Goal: Task Accomplishment & Management: Manage account settings

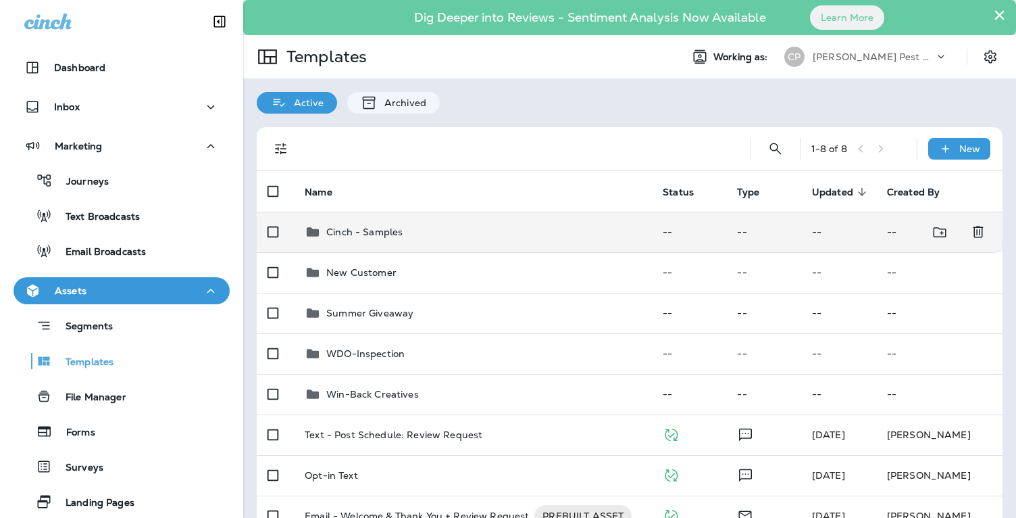
click at [346, 233] on p "Cinch - Samples" at bounding box center [364, 231] width 76 height 11
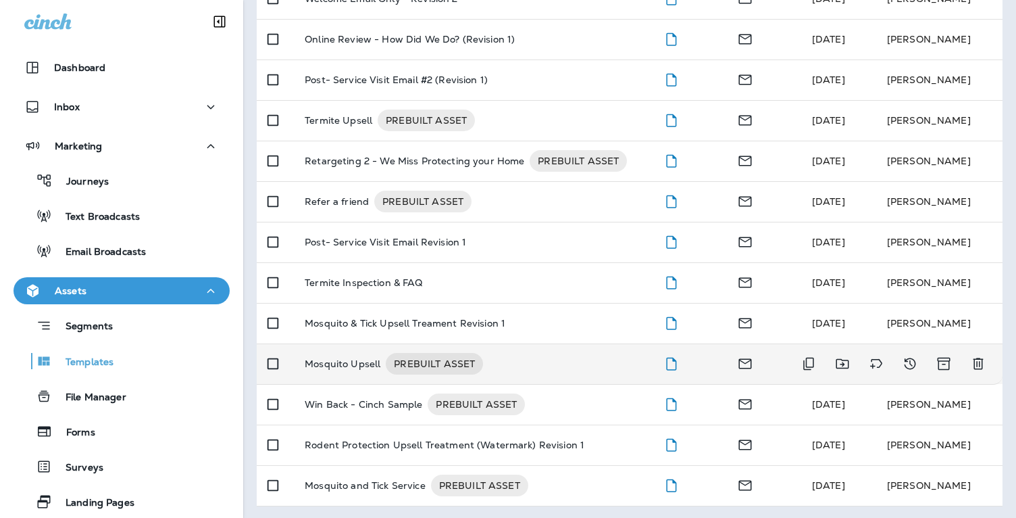
scroll to position [556, 0]
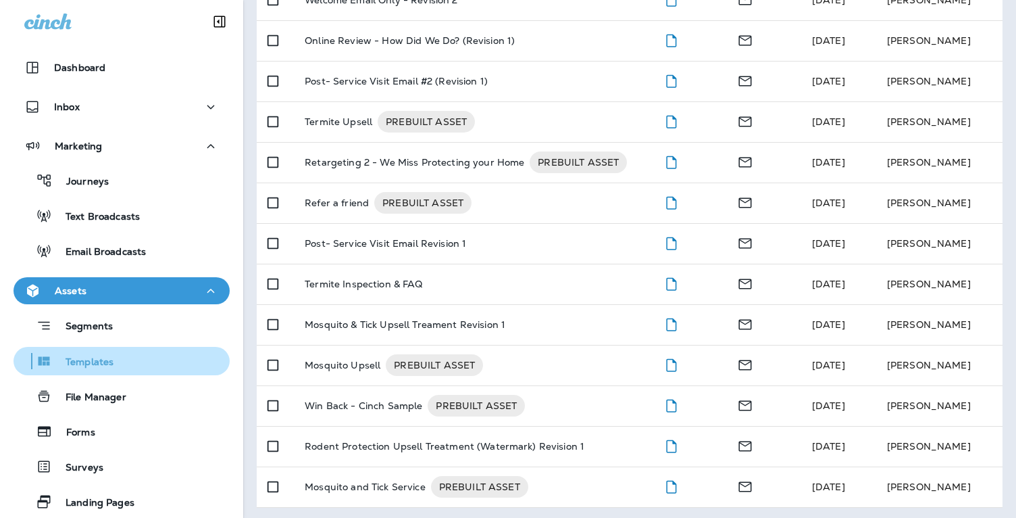
click at [93, 362] on p "Templates" at bounding box center [82, 362] width 61 height 13
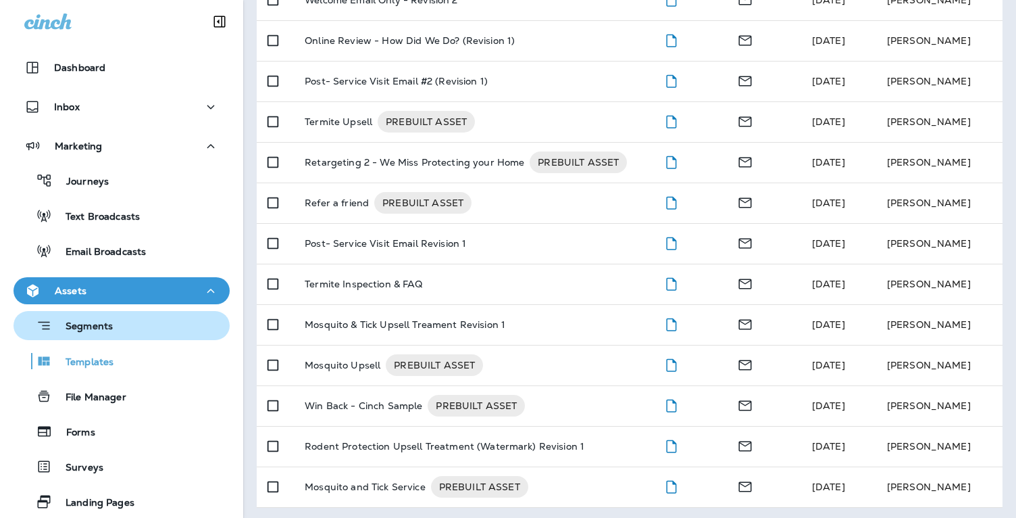
click at [97, 326] on p "Segments" at bounding box center [82, 327] width 61 height 14
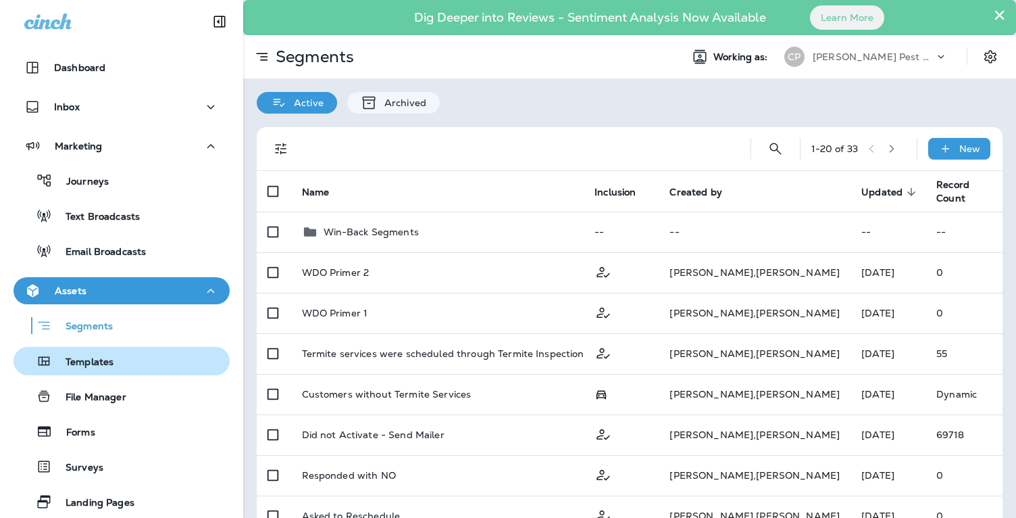
click at [97, 357] on p "Templates" at bounding box center [82, 362] width 61 height 13
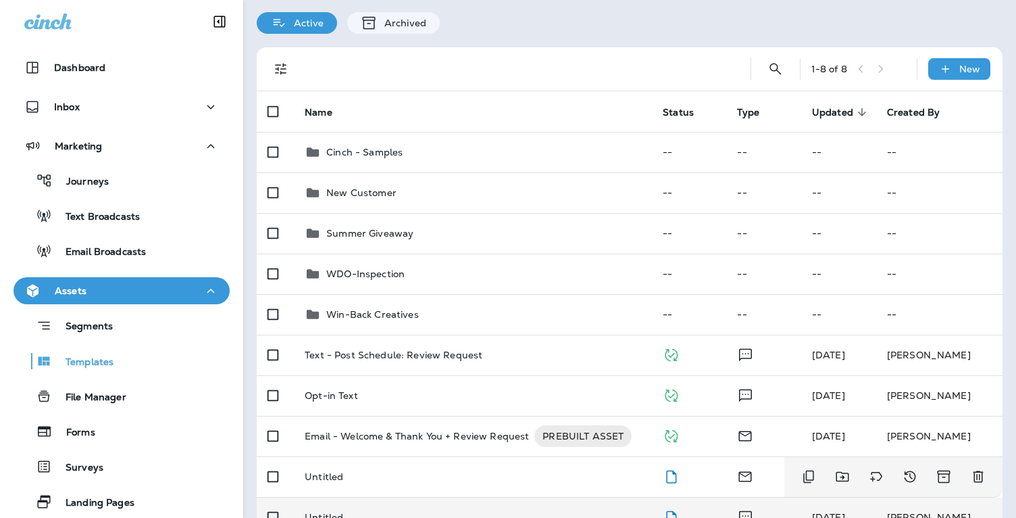
scroll to position [76, 0]
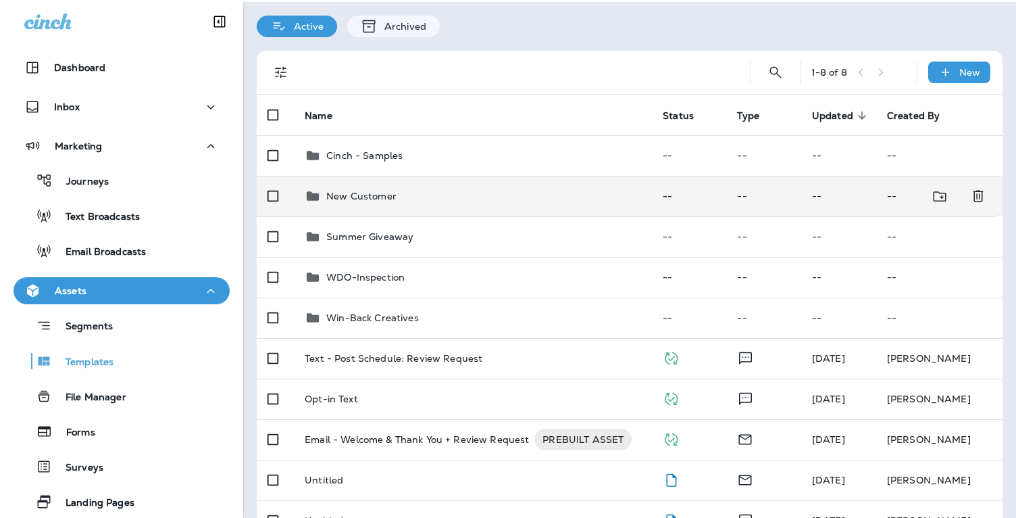
click at [381, 197] on p "New Customer" at bounding box center [361, 196] width 70 height 11
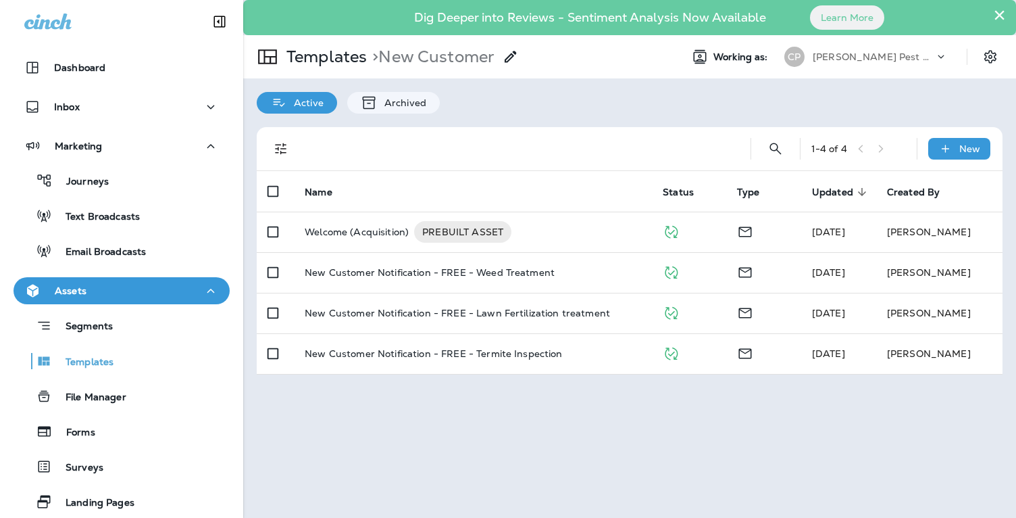
click at [565, 439] on div "× Dig Deeper into Reviews - Sentiment Analysis Now Available Learn More Templat…" at bounding box center [629, 259] width 773 height 518
click at [130, 293] on div "Assets" at bounding box center [121, 290] width 195 height 17
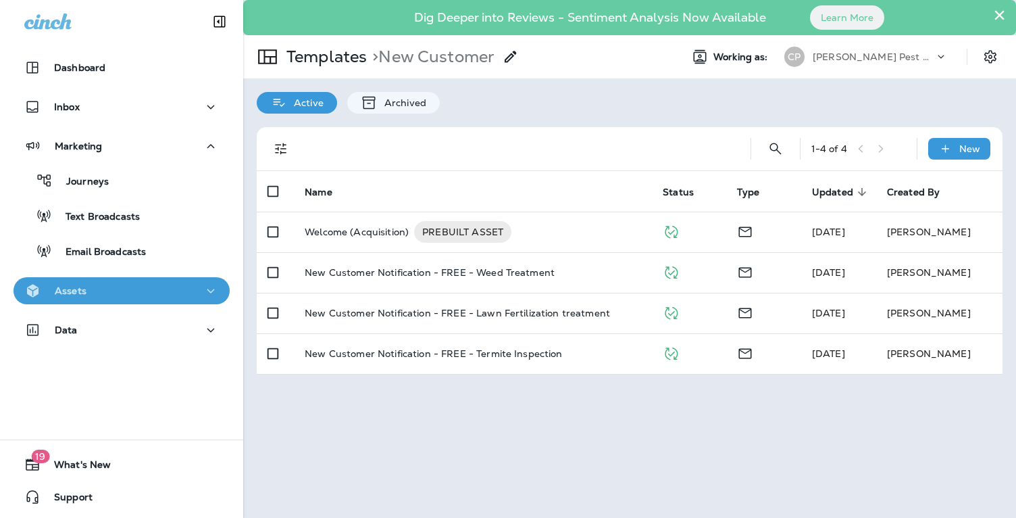
click at [130, 284] on div "Assets" at bounding box center [121, 290] width 195 height 17
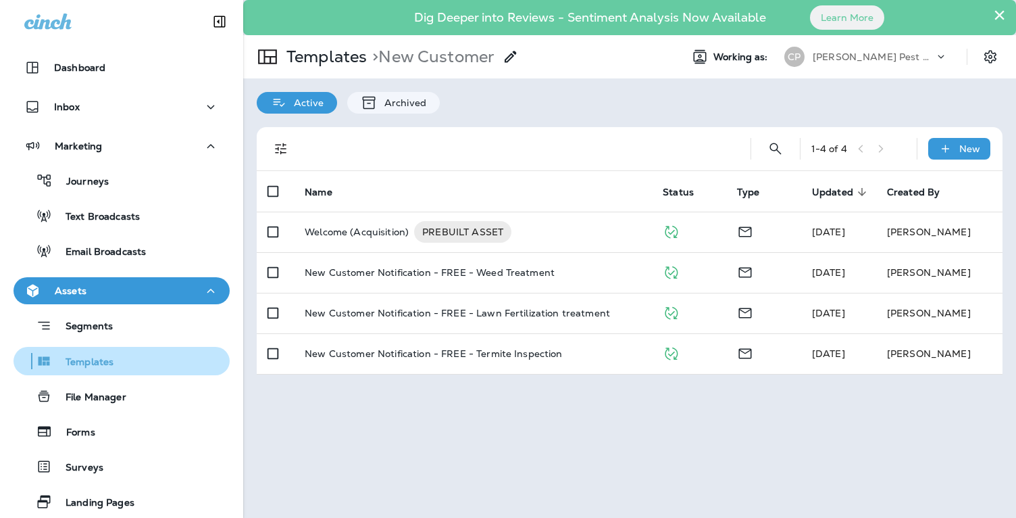
click at [101, 359] on p "Templates" at bounding box center [82, 362] width 61 height 13
click at [96, 361] on p "Templates" at bounding box center [82, 362] width 61 height 13
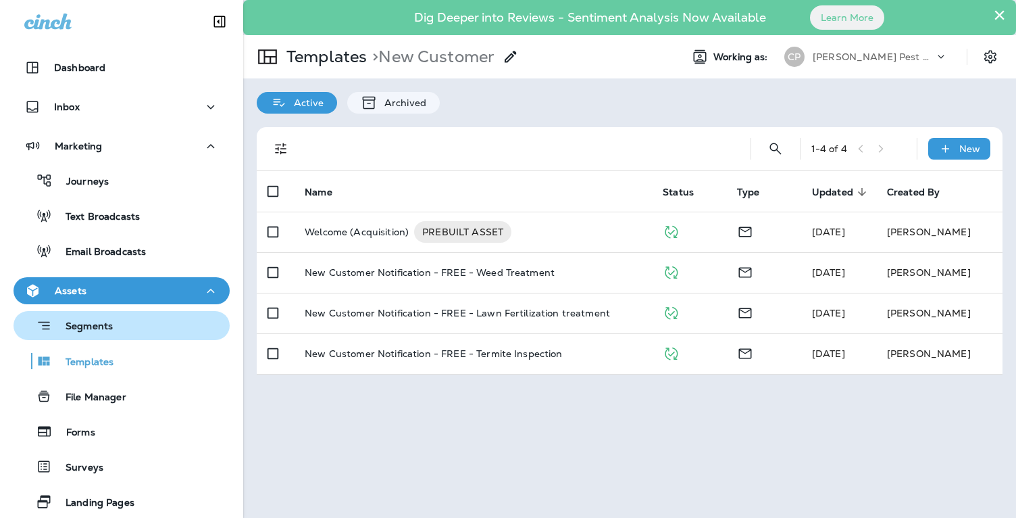
click at [103, 325] on p "Segments" at bounding box center [82, 327] width 61 height 14
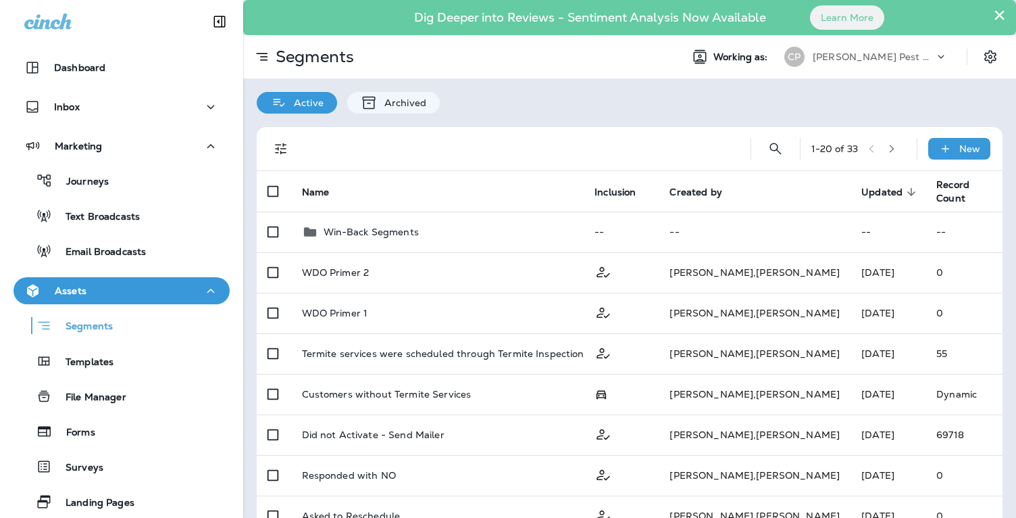
click at [112, 293] on div "Assets" at bounding box center [121, 290] width 195 height 17
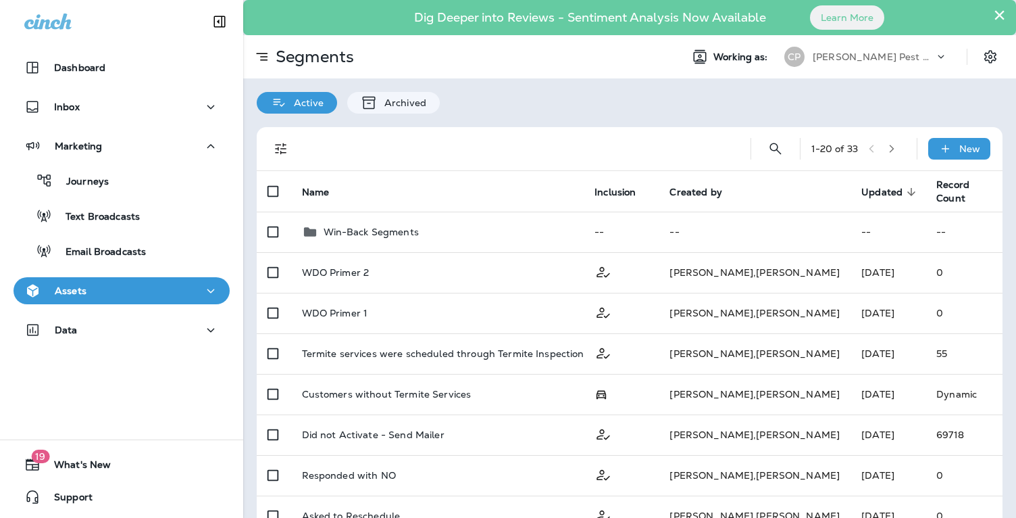
click at [112, 293] on div "Assets" at bounding box center [121, 290] width 195 height 17
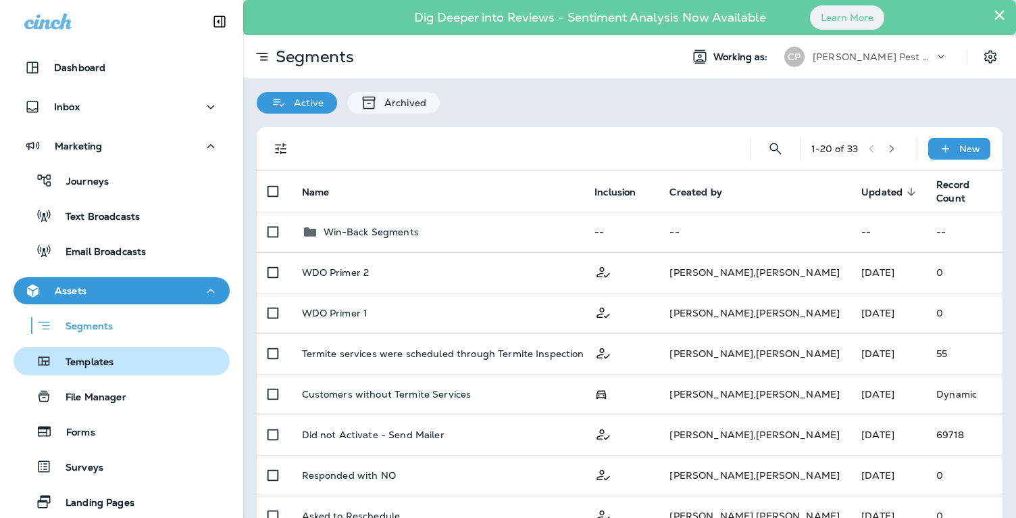
click at [92, 365] on p "Templates" at bounding box center [82, 362] width 61 height 13
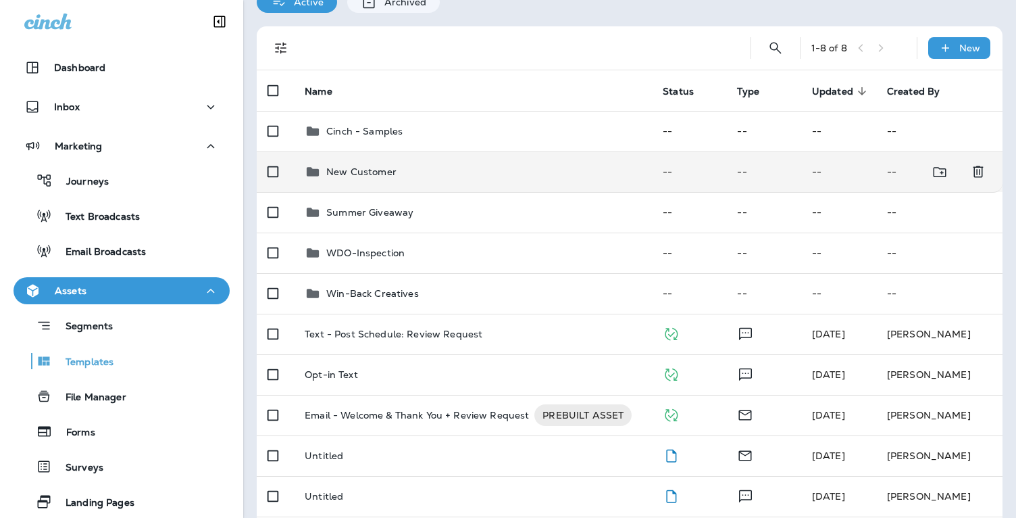
scroll to position [110, 0]
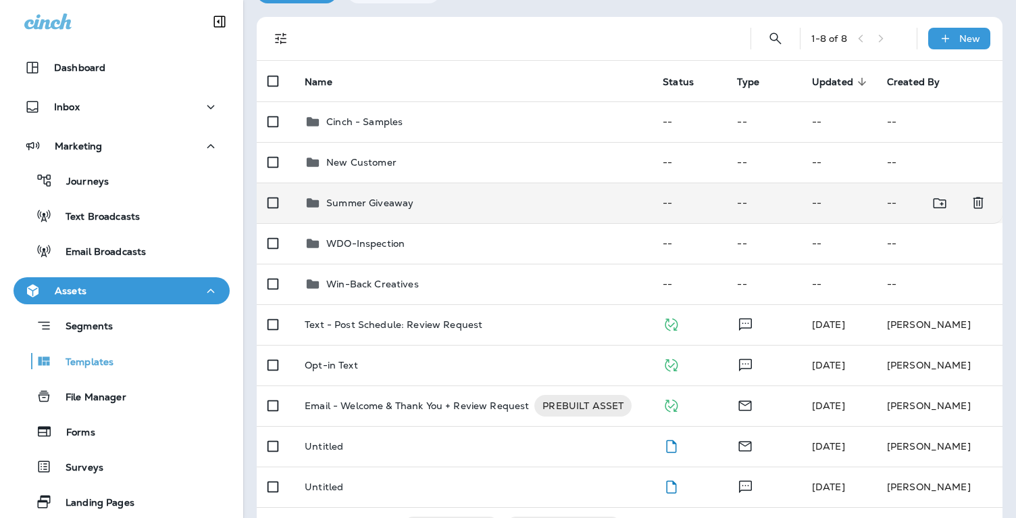
click at [393, 203] on p "Summer Giveaway" at bounding box center [369, 202] width 87 height 11
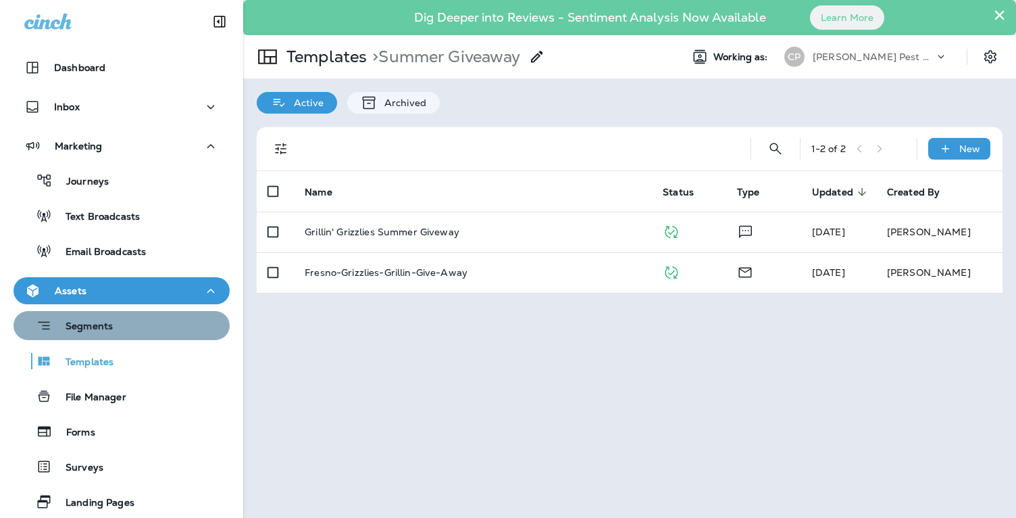
click at [103, 325] on p "Segments" at bounding box center [82, 327] width 61 height 14
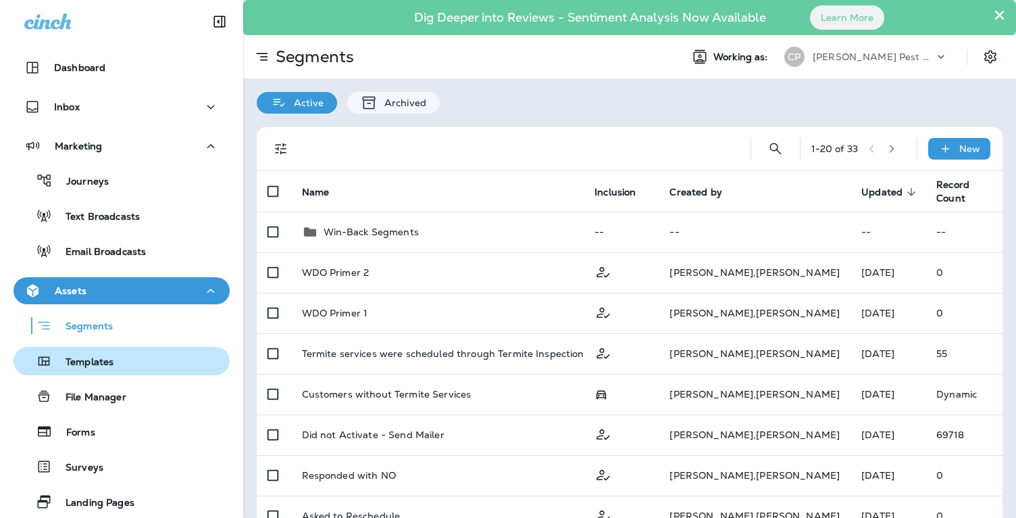
click at [97, 359] on p "Templates" at bounding box center [82, 362] width 61 height 13
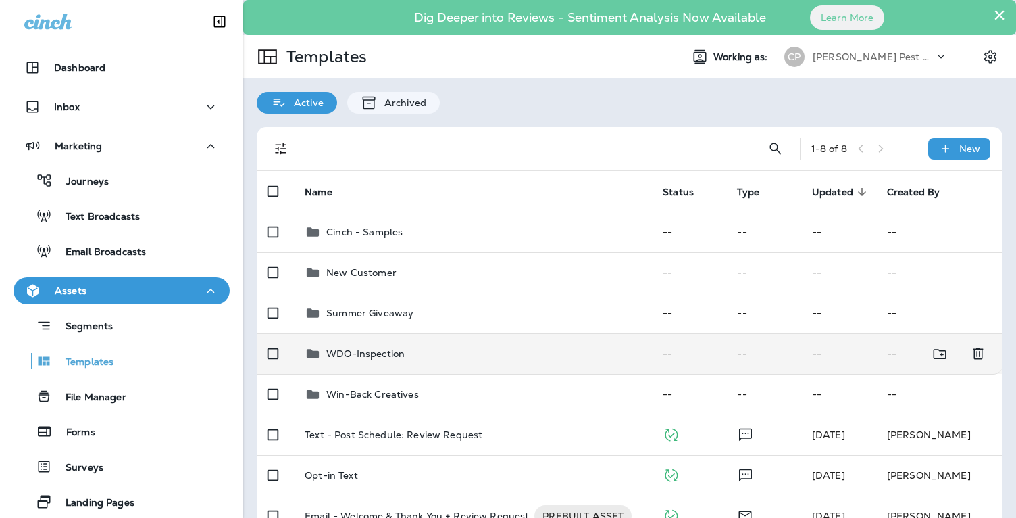
click at [395, 350] on p "WDO-Inspection" at bounding box center [365, 353] width 78 height 11
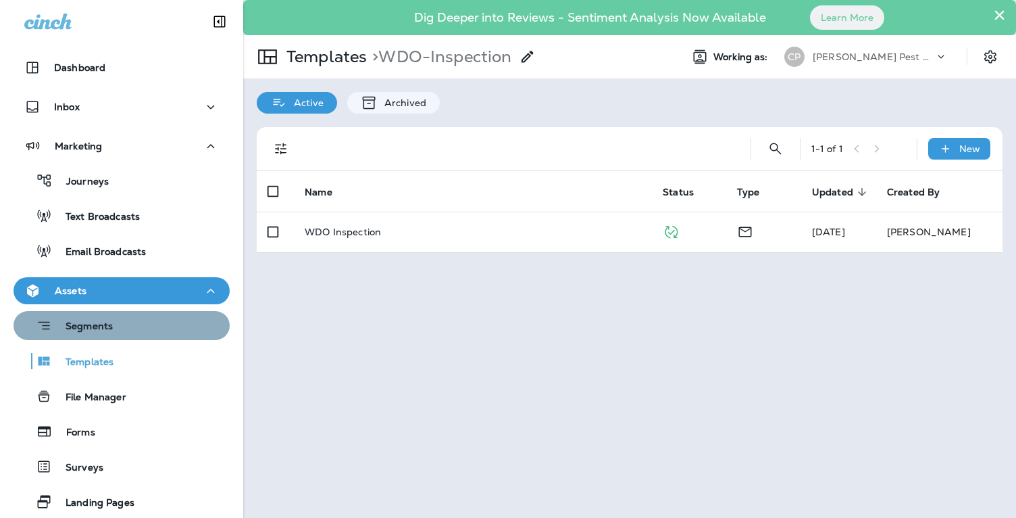
click at [104, 327] on p "Segments" at bounding box center [82, 327] width 61 height 14
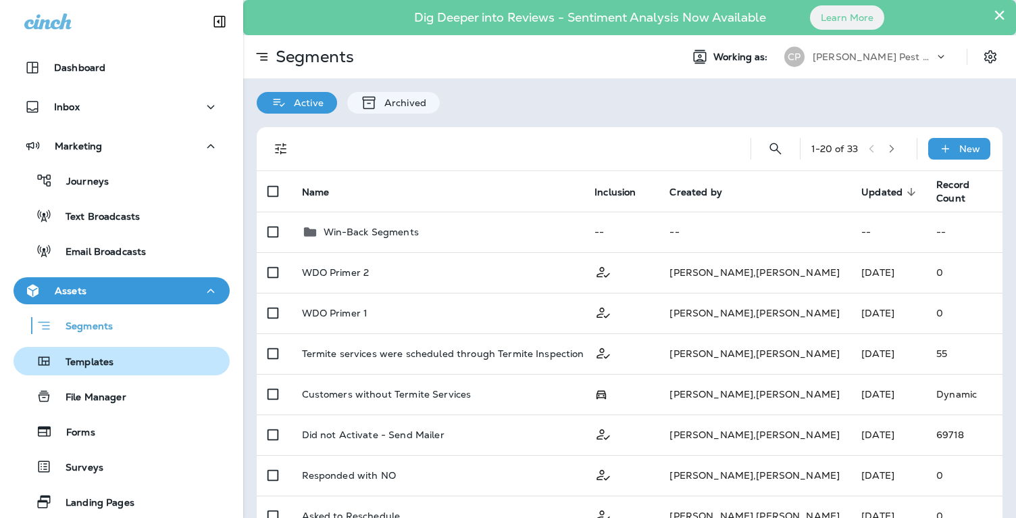
click at [102, 357] on p "Templates" at bounding box center [82, 362] width 61 height 13
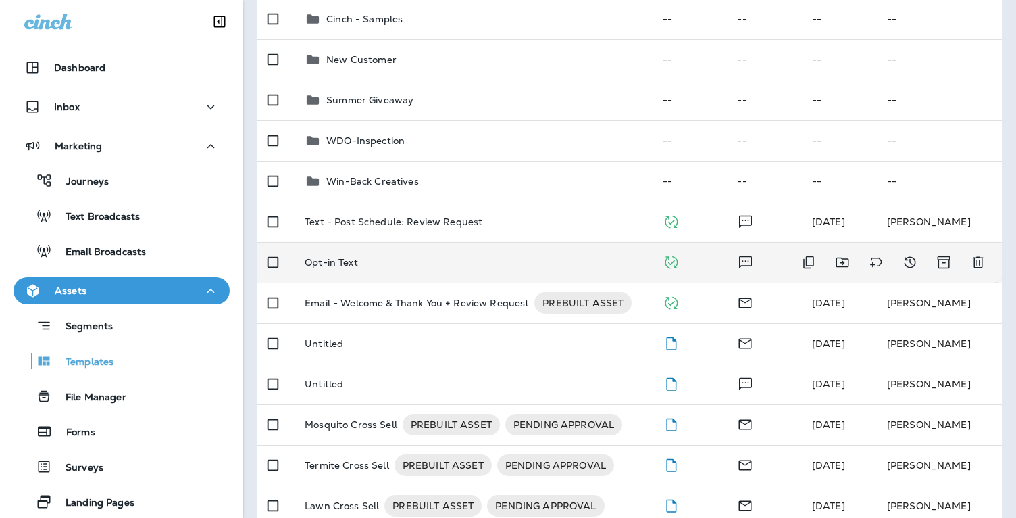
scroll to position [234, 0]
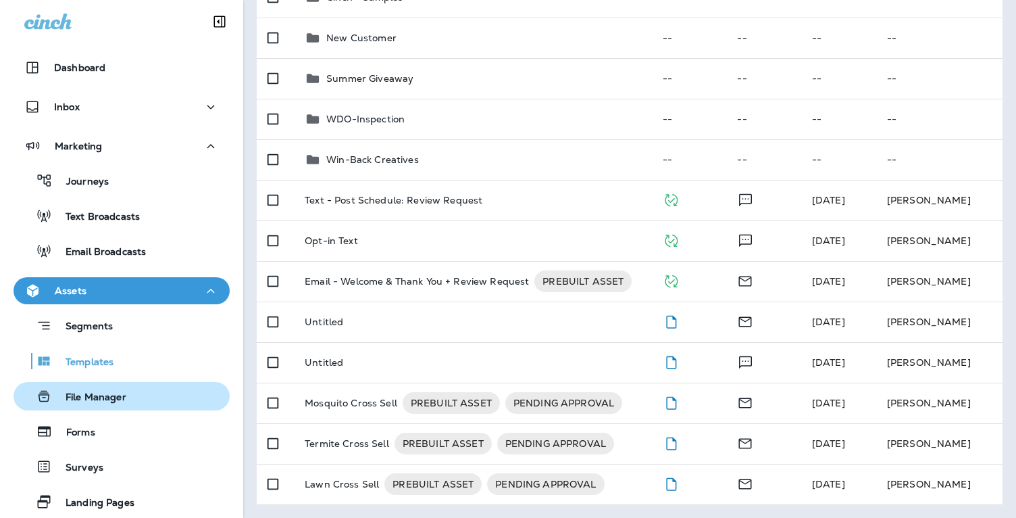
click at [99, 394] on p "File Manager" at bounding box center [89, 397] width 74 height 13
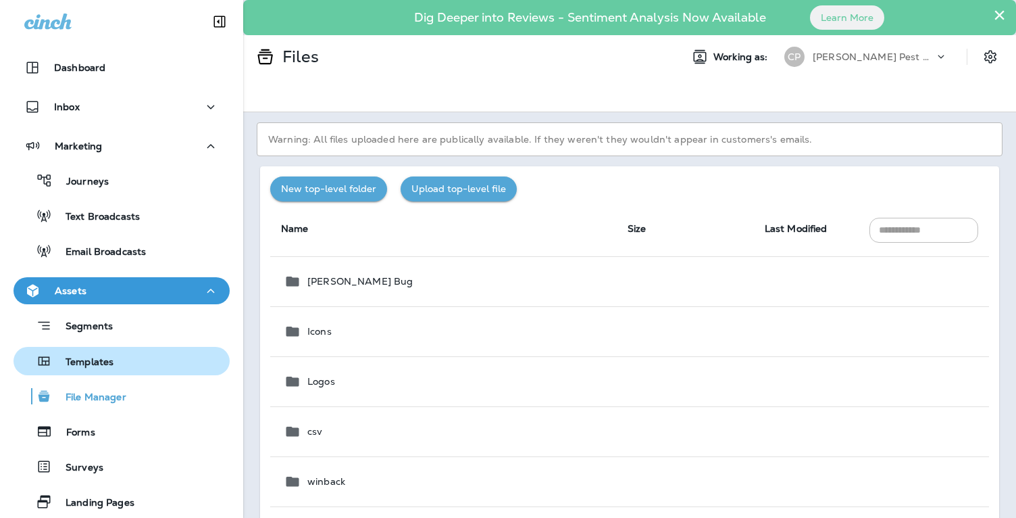
click at [93, 361] on p "Templates" at bounding box center [82, 362] width 61 height 13
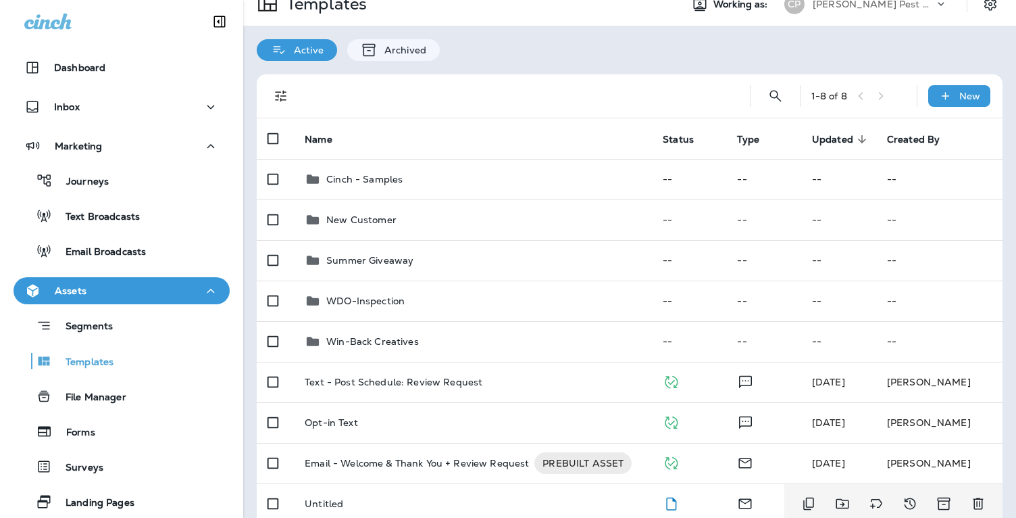
scroll to position [51, 0]
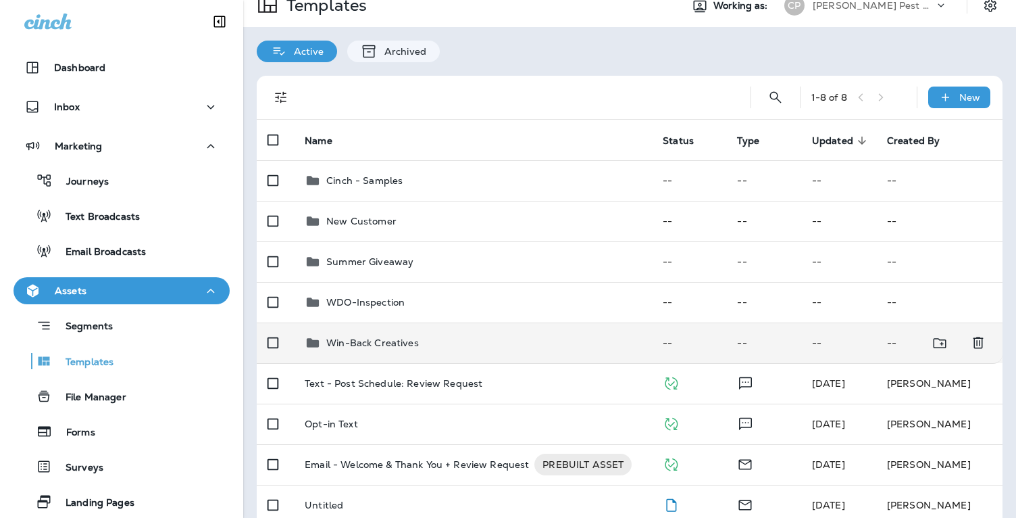
click at [376, 340] on p "Win-Back Creatives" at bounding box center [372, 342] width 93 height 11
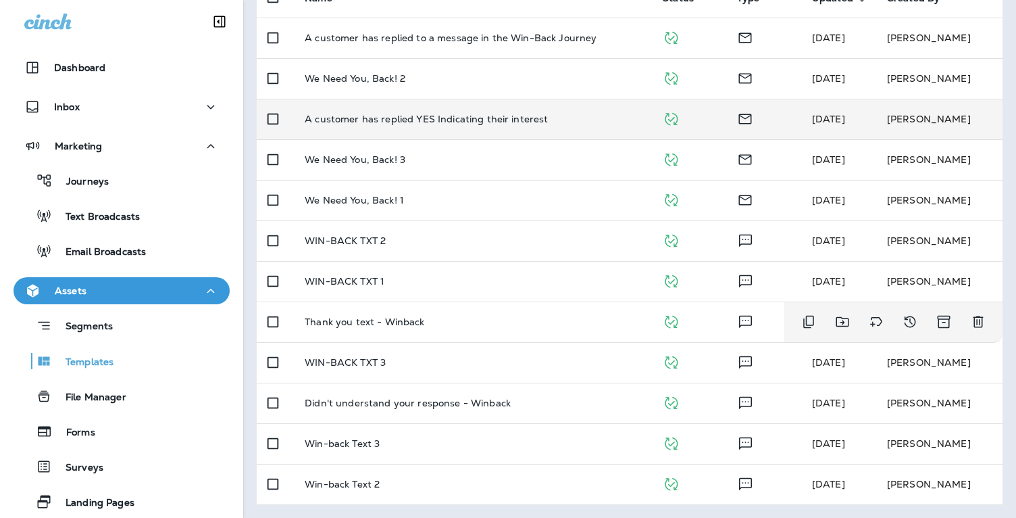
scroll to position [193, 0]
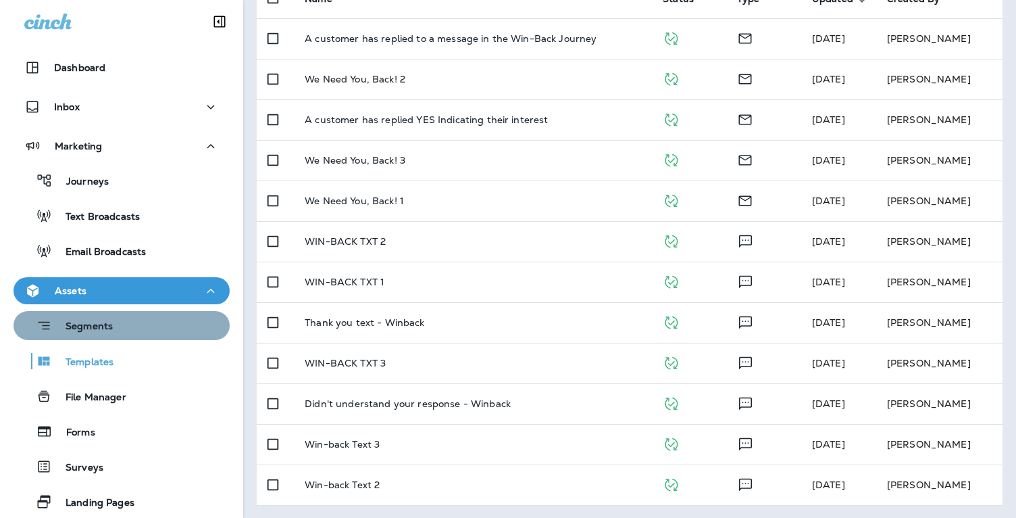
click at [98, 329] on p "Segments" at bounding box center [82, 327] width 61 height 14
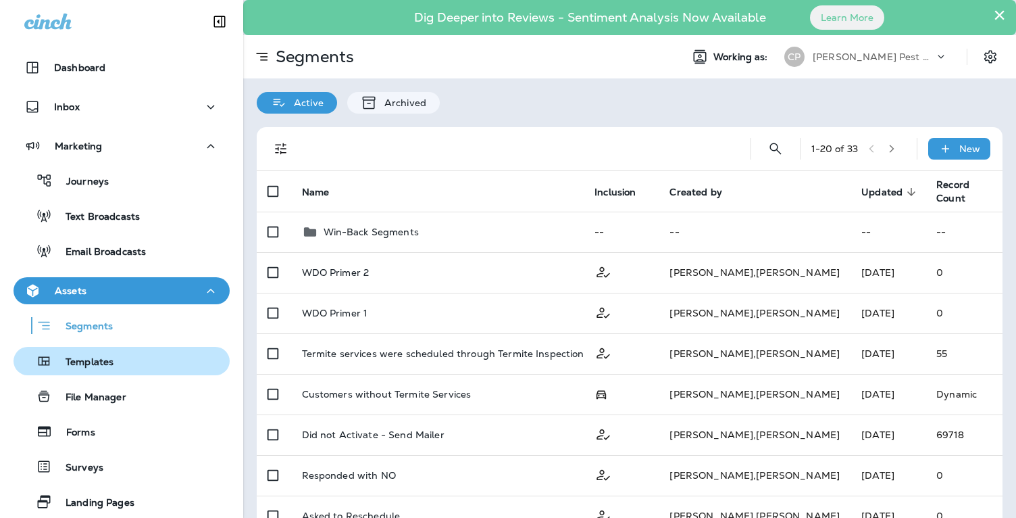
click at [94, 361] on p "Templates" at bounding box center [82, 362] width 61 height 13
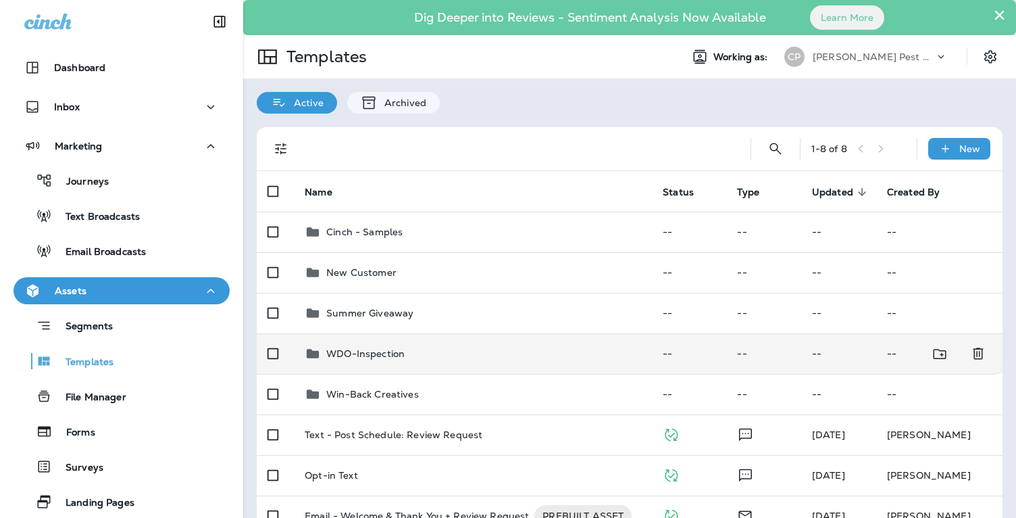
click at [385, 354] on p "WDO-Inspection" at bounding box center [365, 353] width 78 height 11
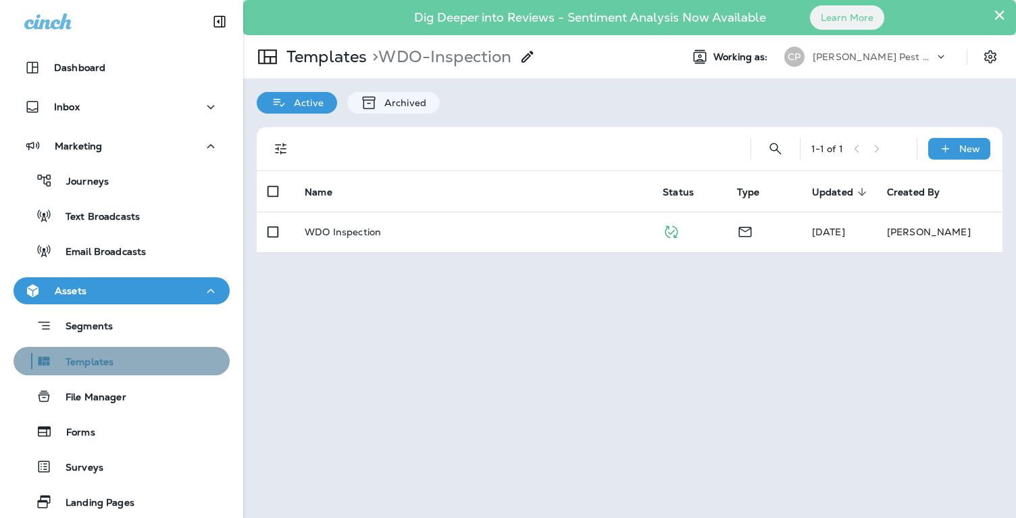
click at [89, 361] on p "Templates" at bounding box center [82, 362] width 61 height 13
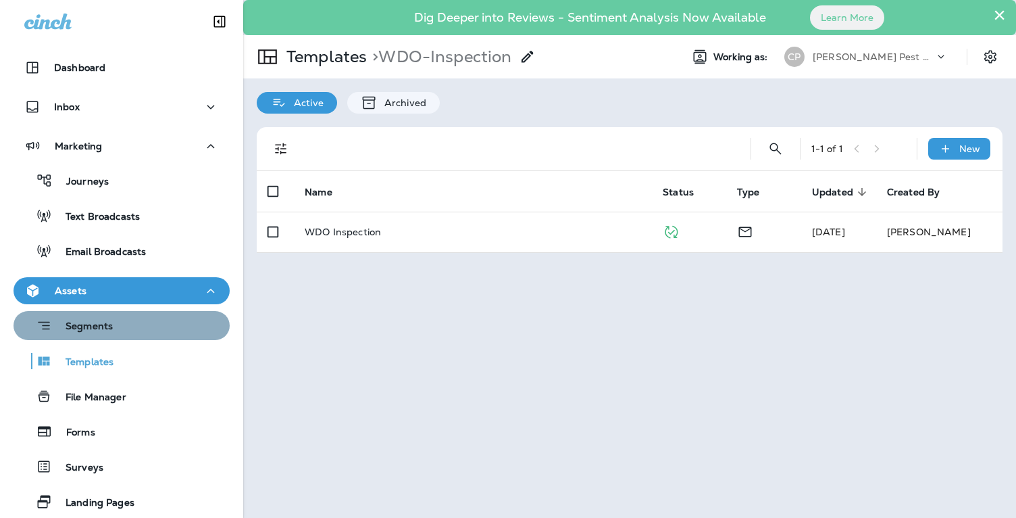
click at [105, 326] on p "Segments" at bounding box center [82, 327] width 61 height 14
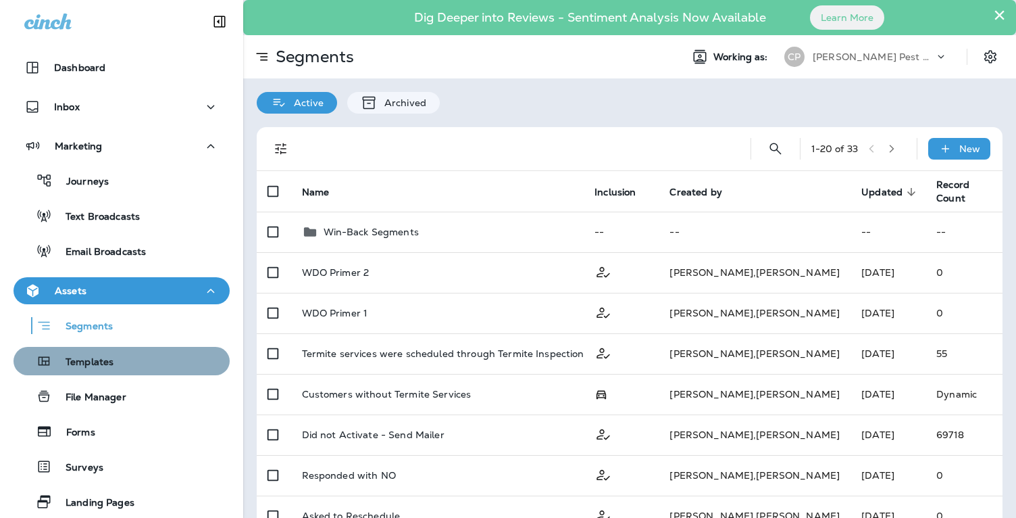
click at [97, 358] on p "Templates" at bounding box center [82, 362] width 61 height 13
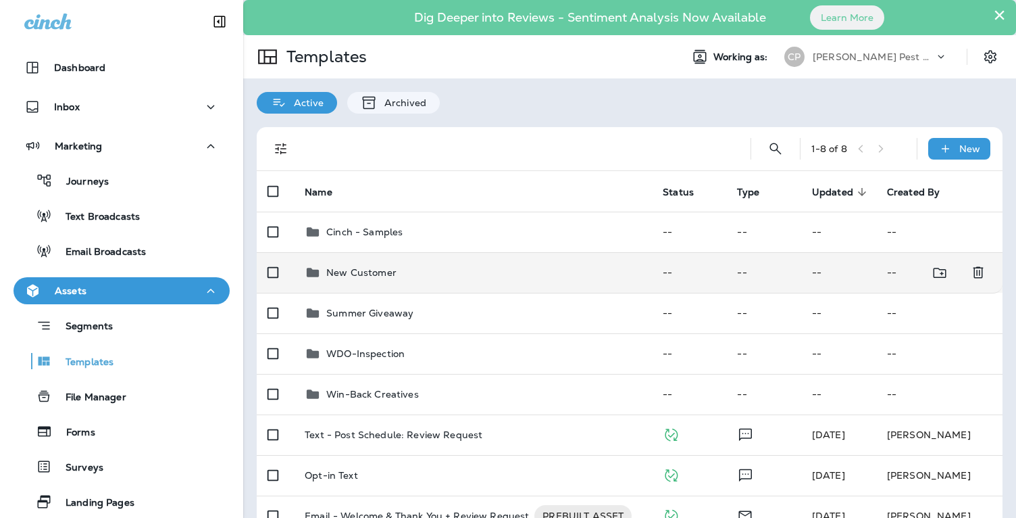
click at [380, 274] on p "New Customer" at bounding box center [361, 272] width 70 height 11
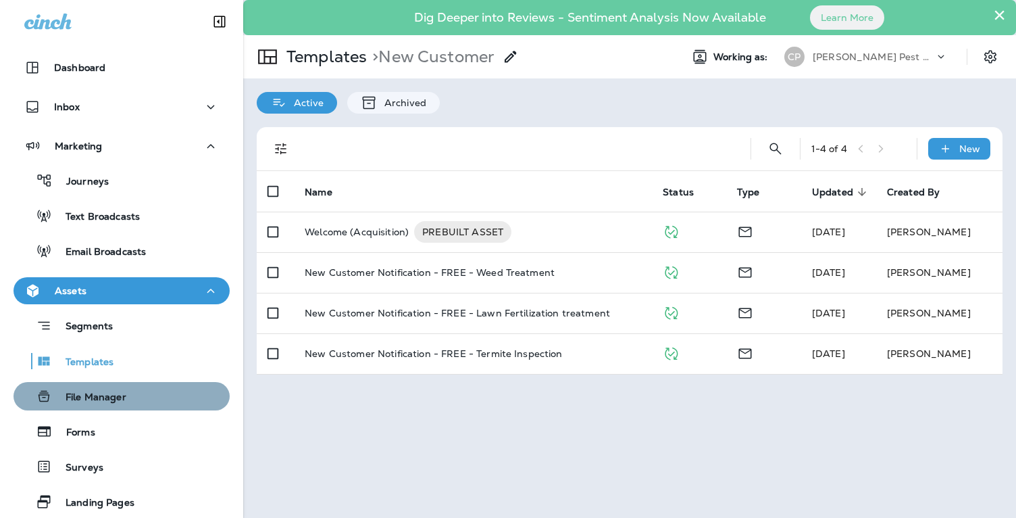
click at [95, 399] on p "File Manager" at bounding box center [89, 397] width 74 height 13
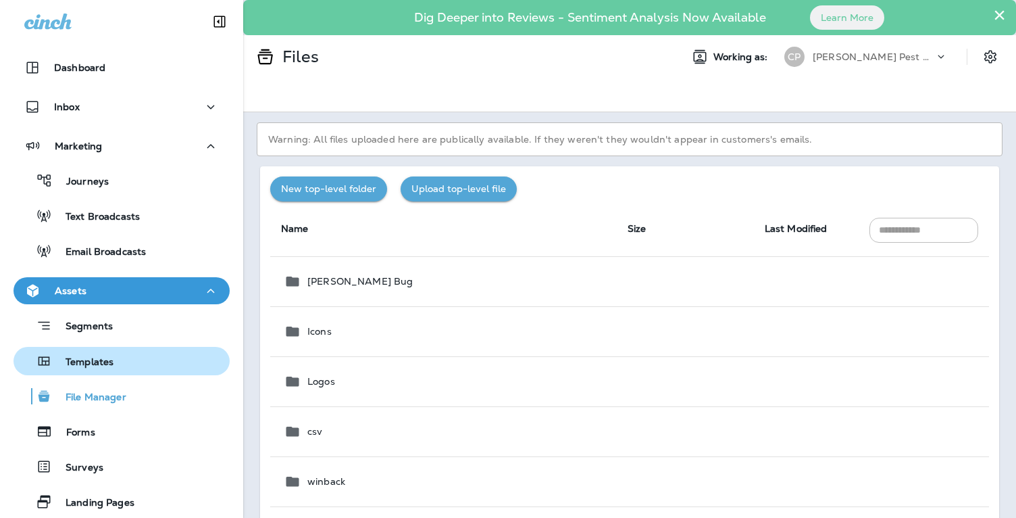
click at [102, 361] on p "Templates" at bounding box center [82, 362] width 61 height 13
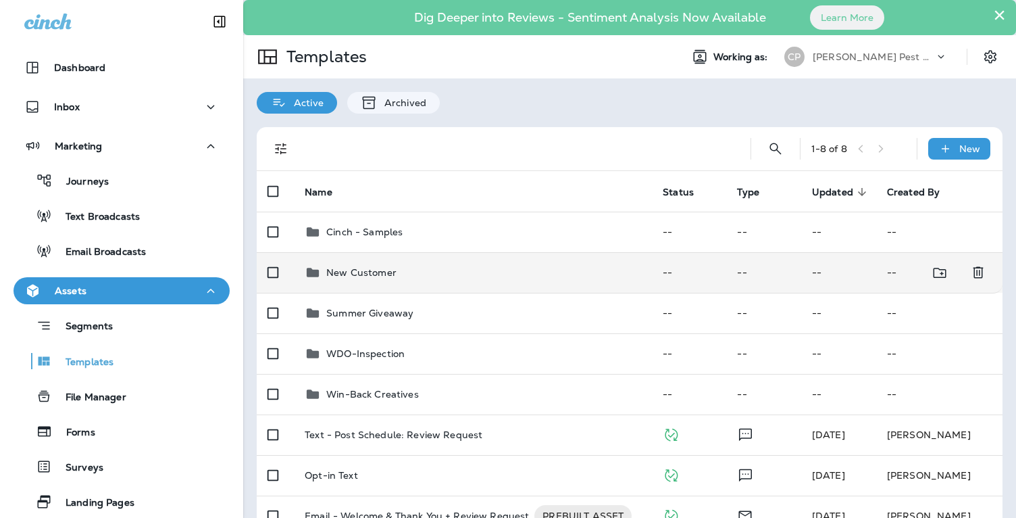
click at [347, 274] on p "New Customer" at bounding box center [361, 272] width 70 height 11
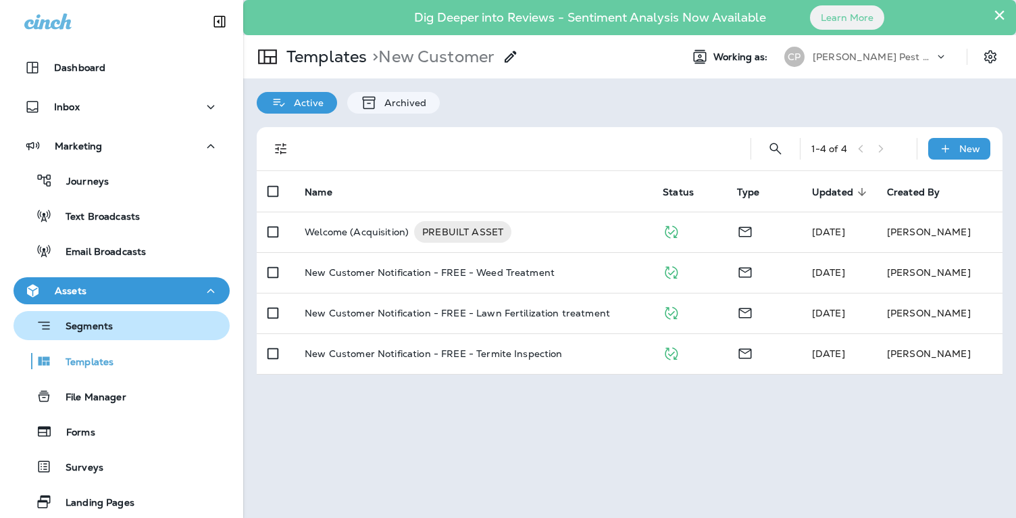
click at [99, 325] on p "Segments" at bounding box center [82, 327] width 61 height 14
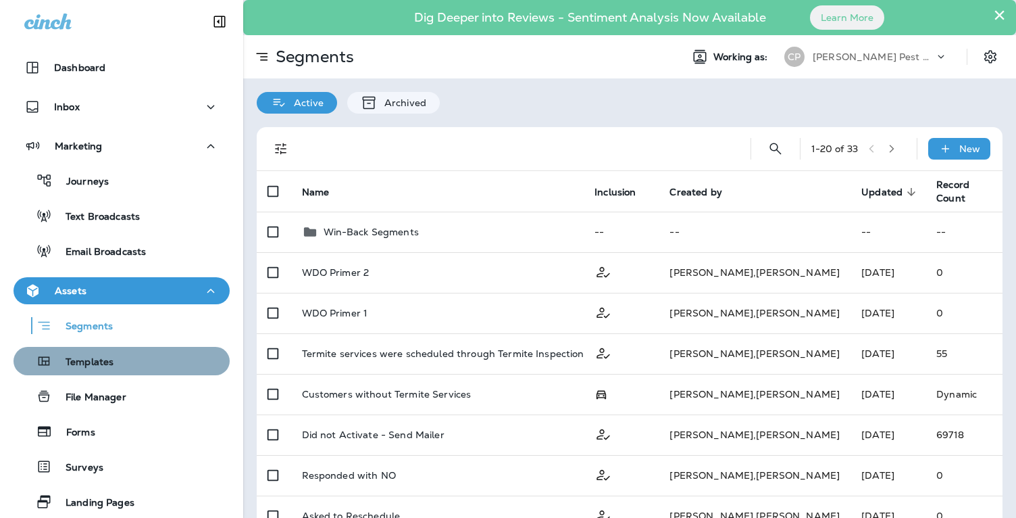
click at [95, 359] on p "Templates" at bounding box center [82, 362] width 61 height 13
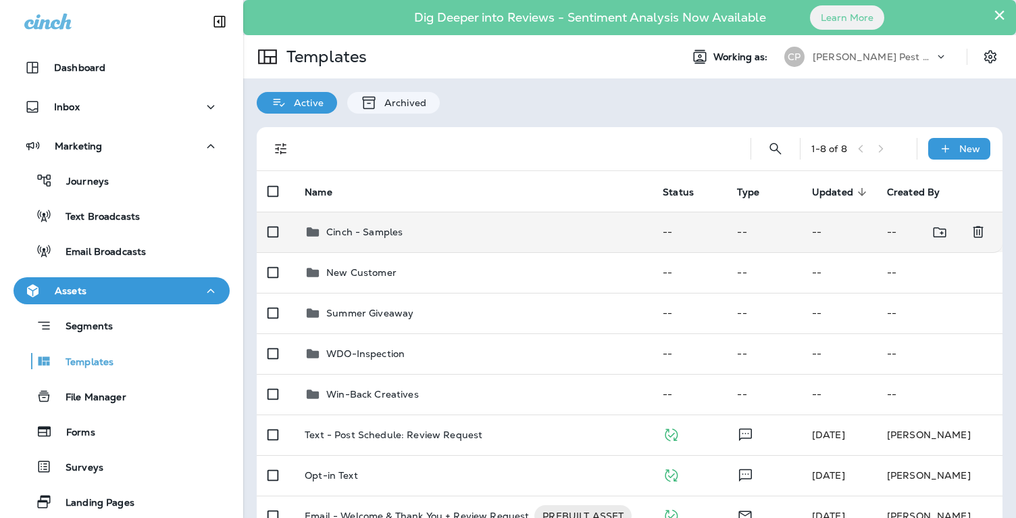
click at [379, 234] on p "Cinch - Samples" at bounding box center [364, 231] width 76 height 11
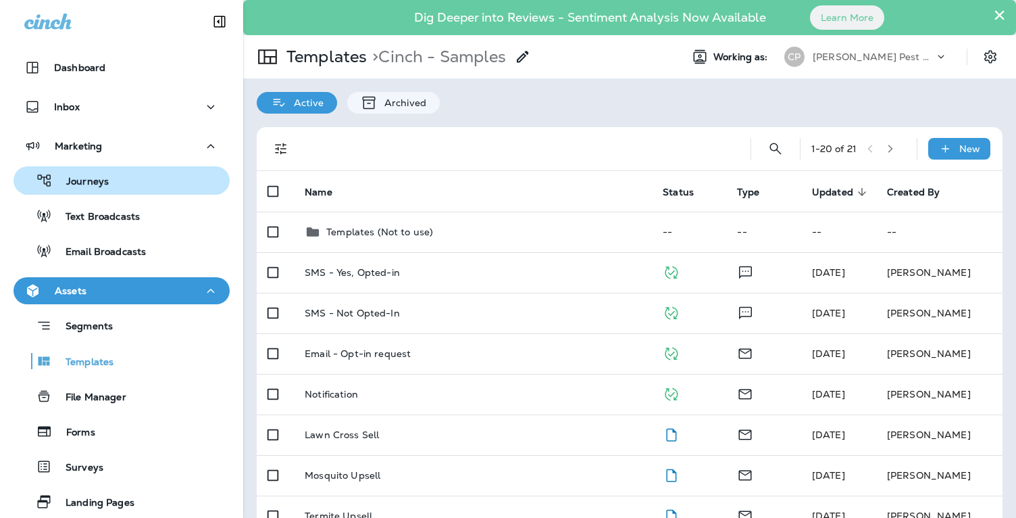
click at [105, 182] on p "Journeys" at bounding box center [81, 182] width 56 height 13
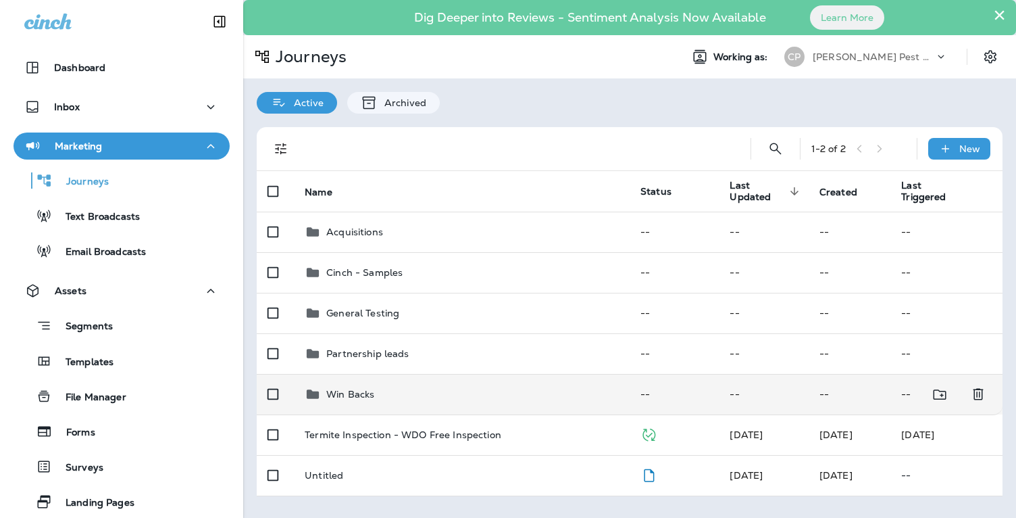
click at [355, 396] on p "Win Backs" at bounding box center [350, 393] width 48 height 11
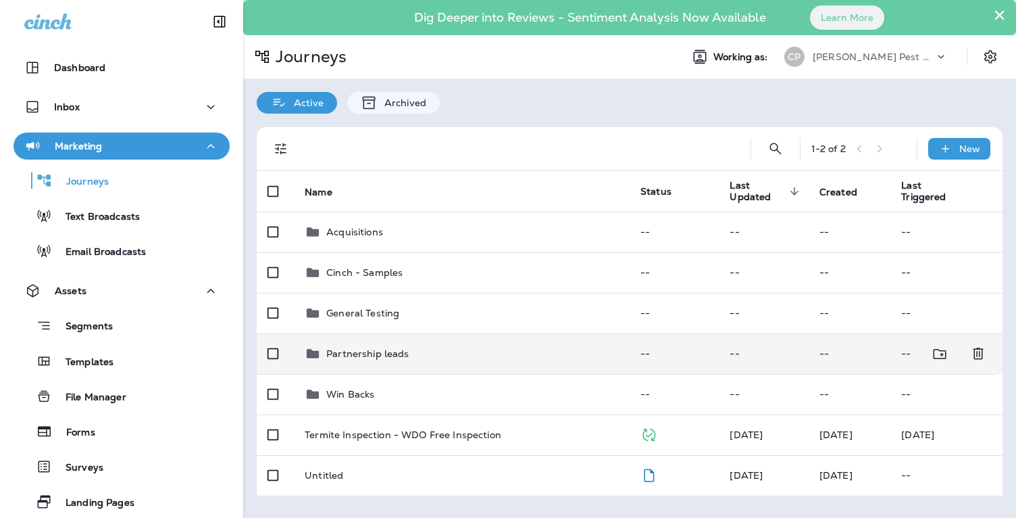
click at [381, 350] on p "Partnership leads" at bounding box center [367, 353] width 82 height 11
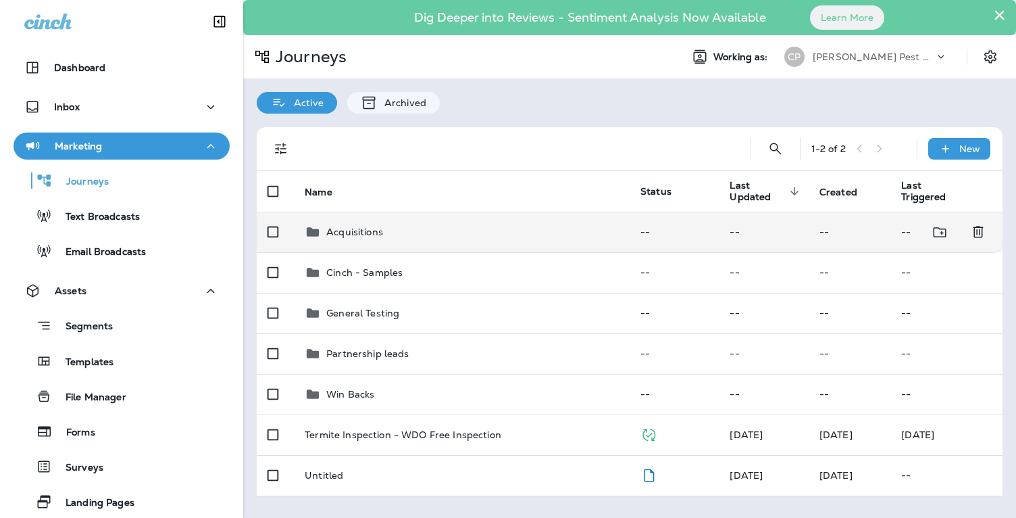
click at [365, 229] on p "Acquisitions" at bounding box center [354, 231] width 57 height 11
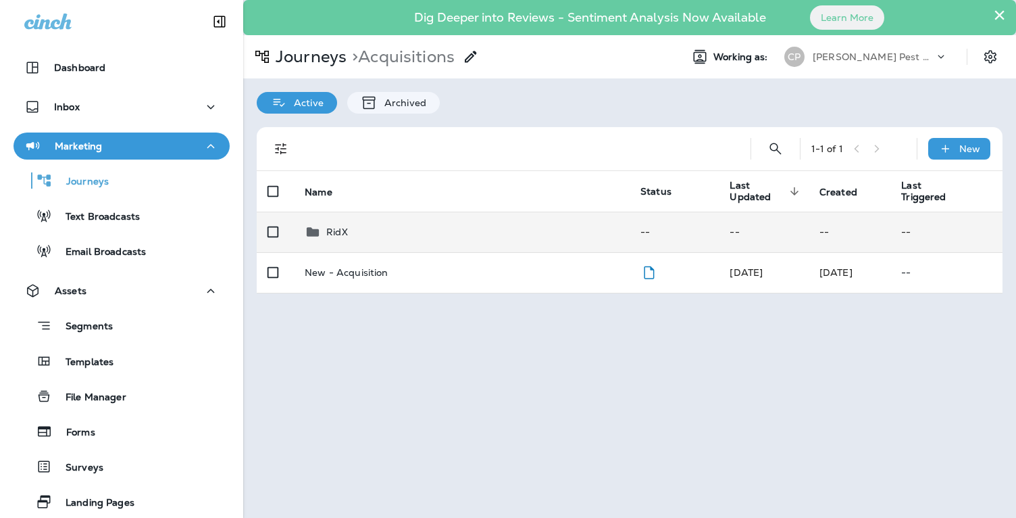
click at [334, 224] on div "RidX" at bounding box center [337, 232] width 22 height 16
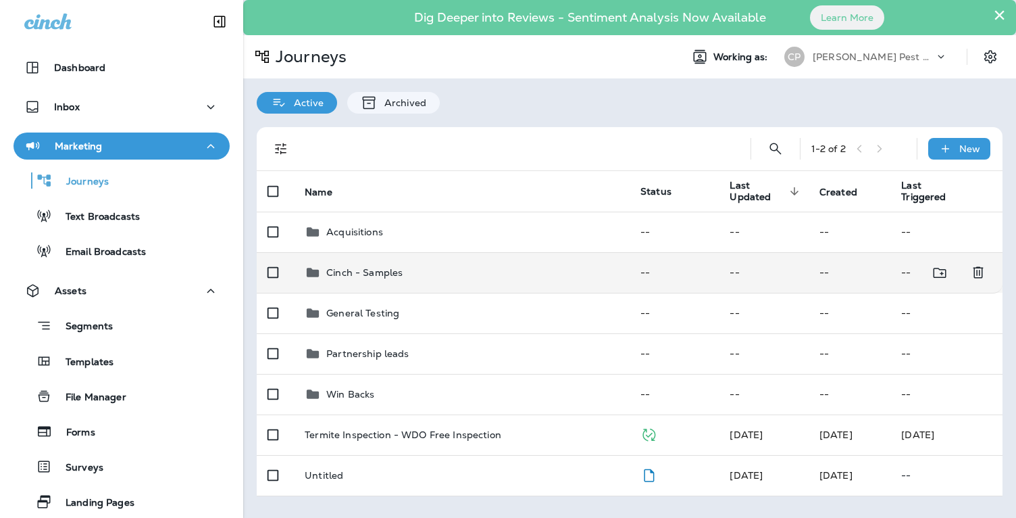
click at [344, 275] on p "Cinch - Samples" at bounding box center [364, 272] width 76 height 11
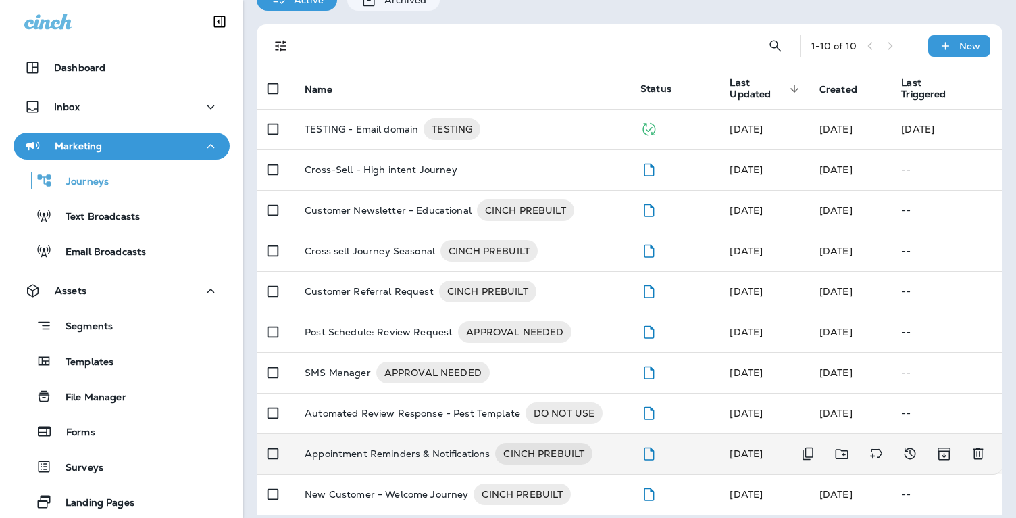
scroll to position [95, 0]
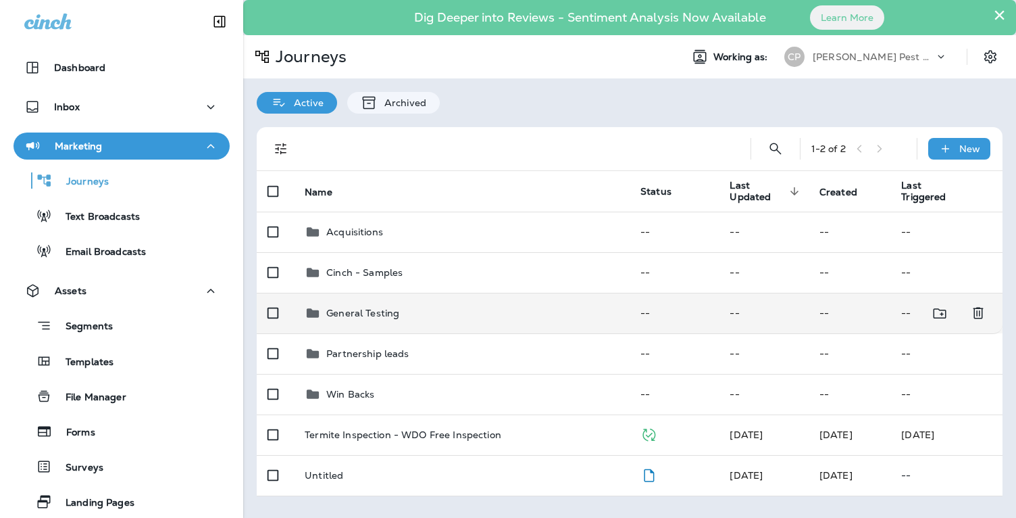
click at [383, 314] on p "General Testing" at bounding box center [362, 312] width 73 height 11
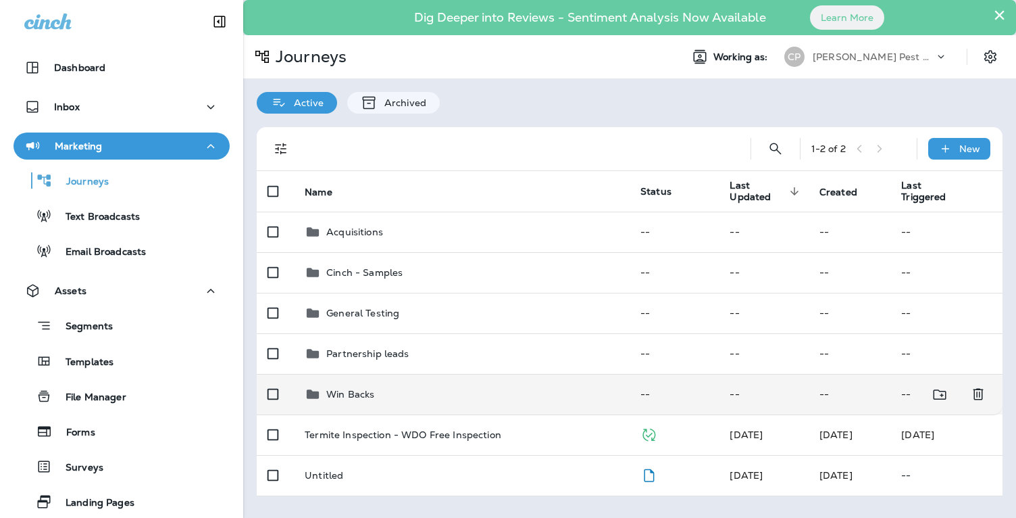
click at [359, 392] on p "Win Backs" at bounding box center [350, 393] width 48 height 11
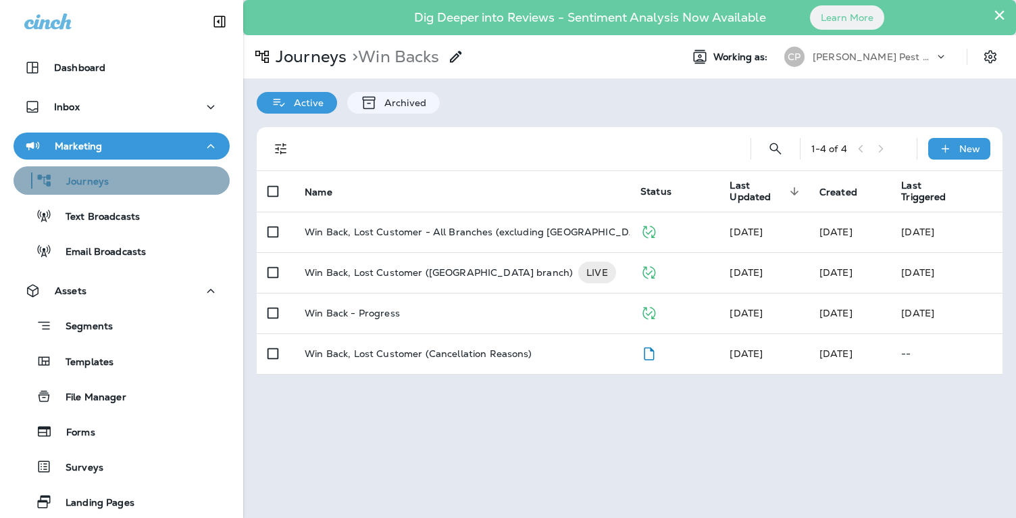
click at [104, 186] on p "Journeys" at bounding box center [81, 182] width 56 height 13
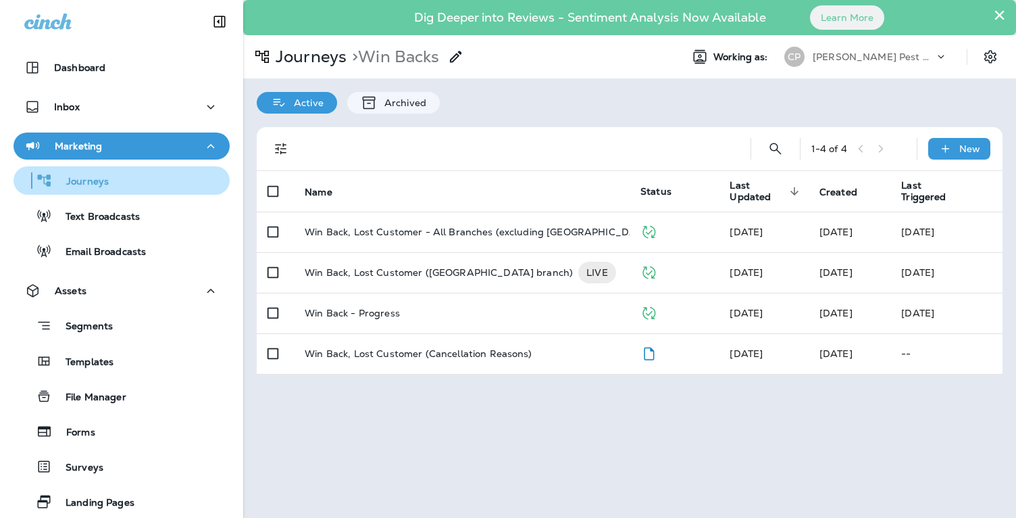
click at [104, 186] on p "Journeys" at bounding box center [81, 182] width 56 height 13
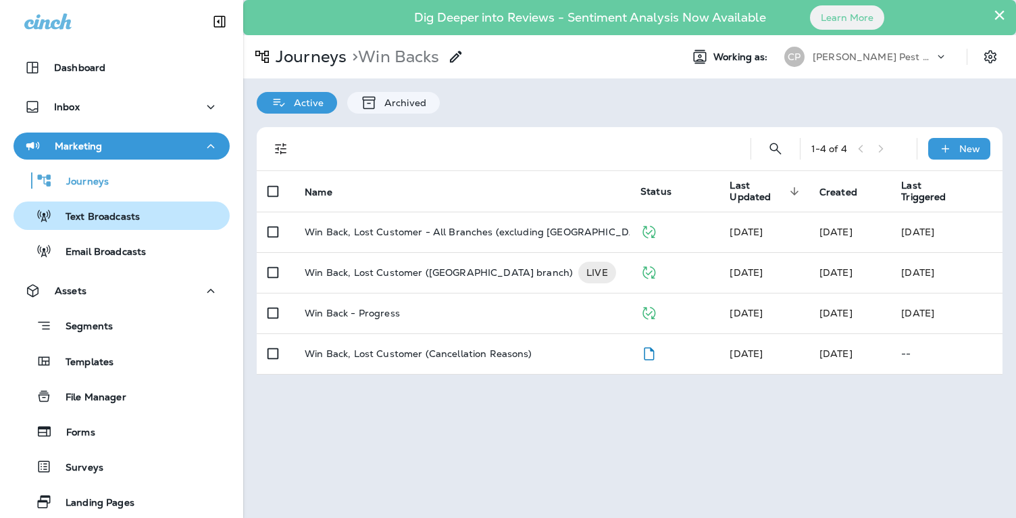
click at [111, 213] on p "Text Broadcasts" at bounding box center [96, 217] width 88 height 13
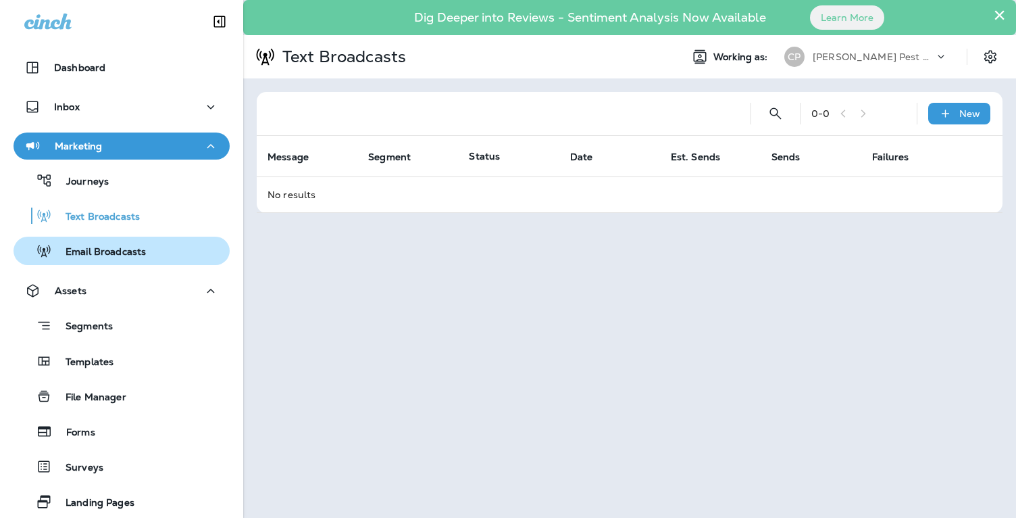
click at [116, 252] on p "Email Broadcasts" at bounding box center [99, 252] width 94 height 13
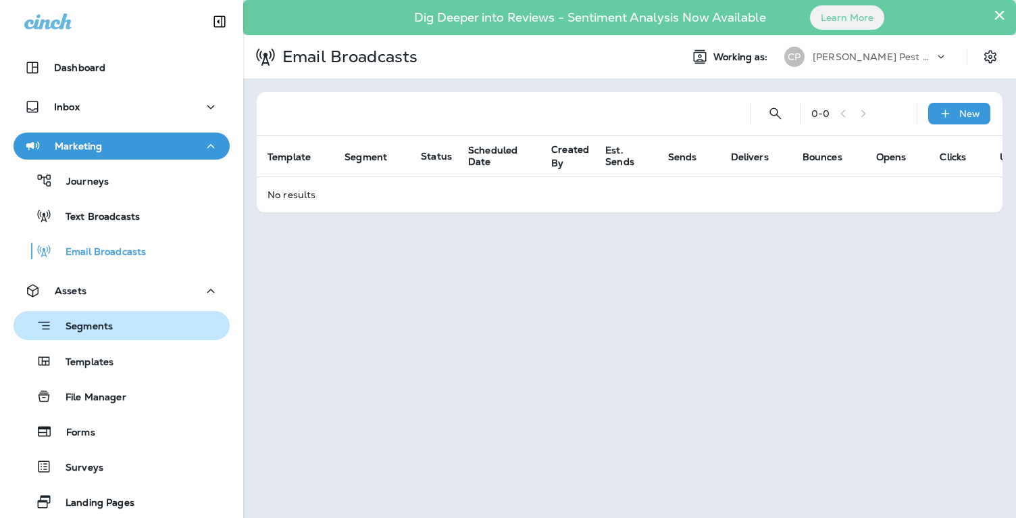
click at [103, 322] on p "Segments" at bounding box center [82, 327] width 61 height 14
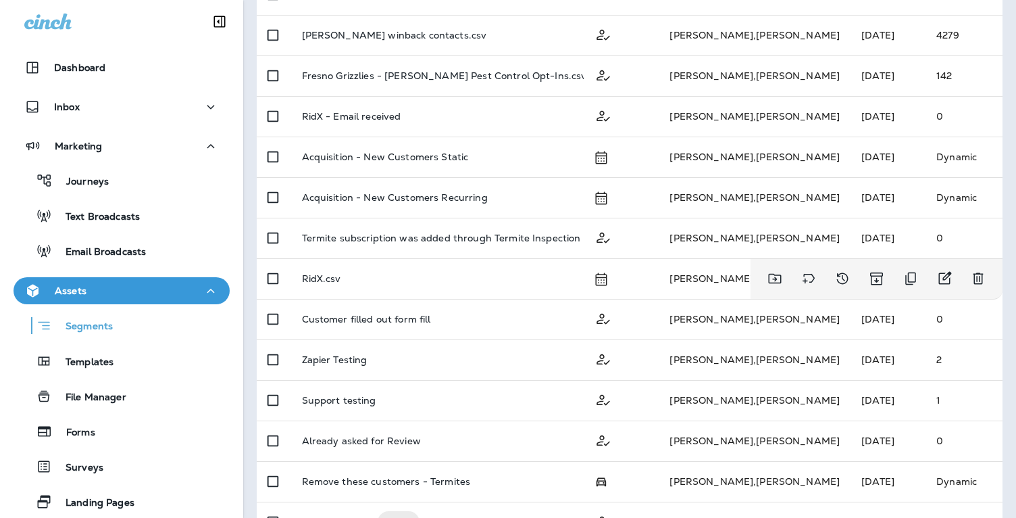
scroll to position [534, 0]
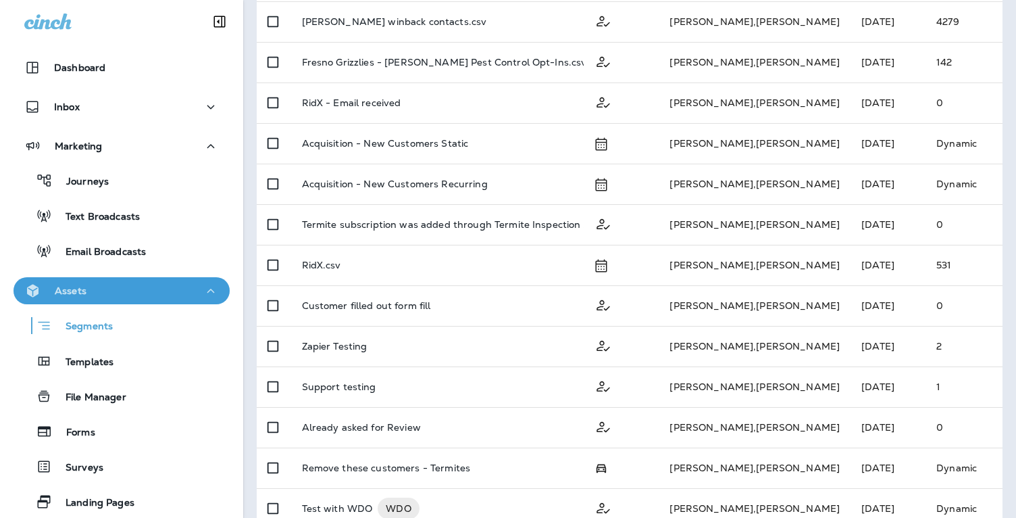
click at [214, 288] on icon "button" at bounding box center [211, 290] width 16 height 17
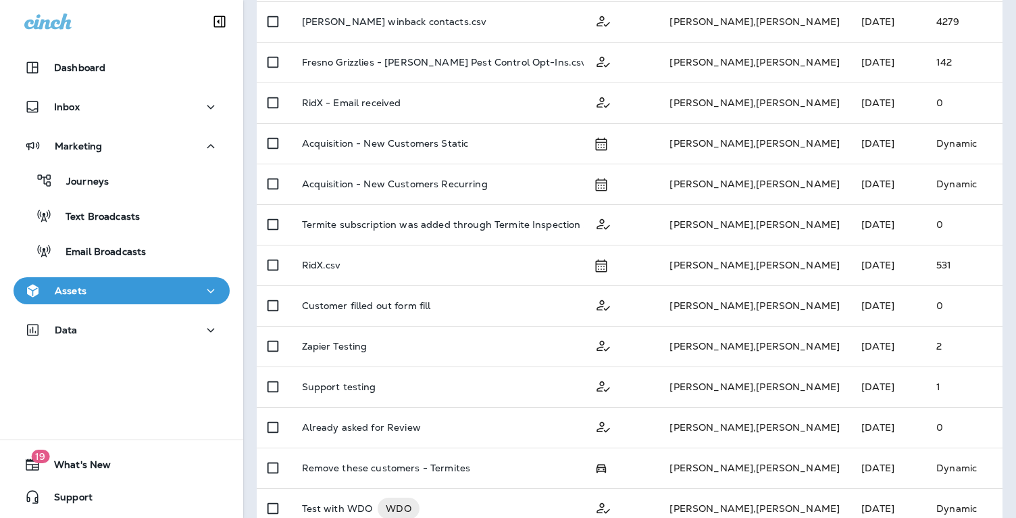
click at [214, 288] on icon "button" at bounding box center [211, 290] width 16 height 17
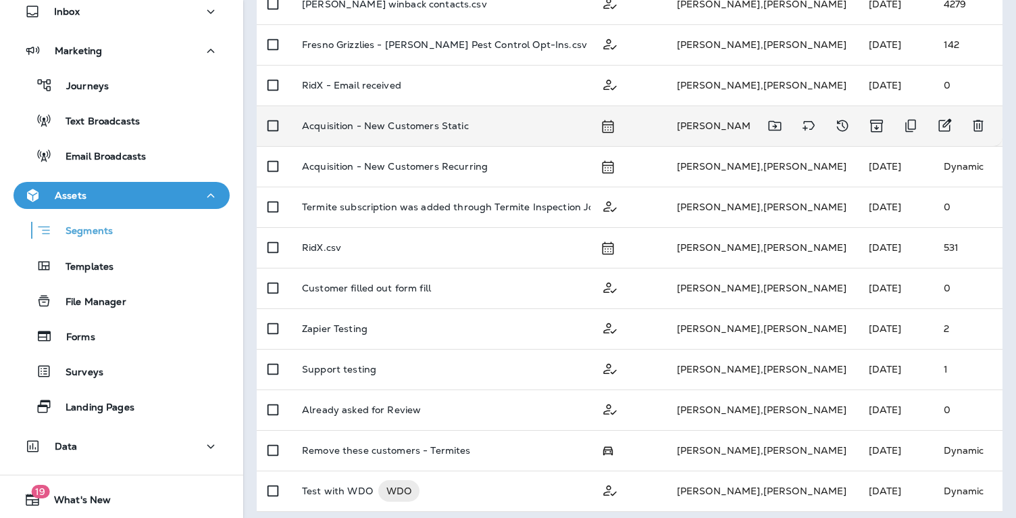
scroll to position [559, 0]
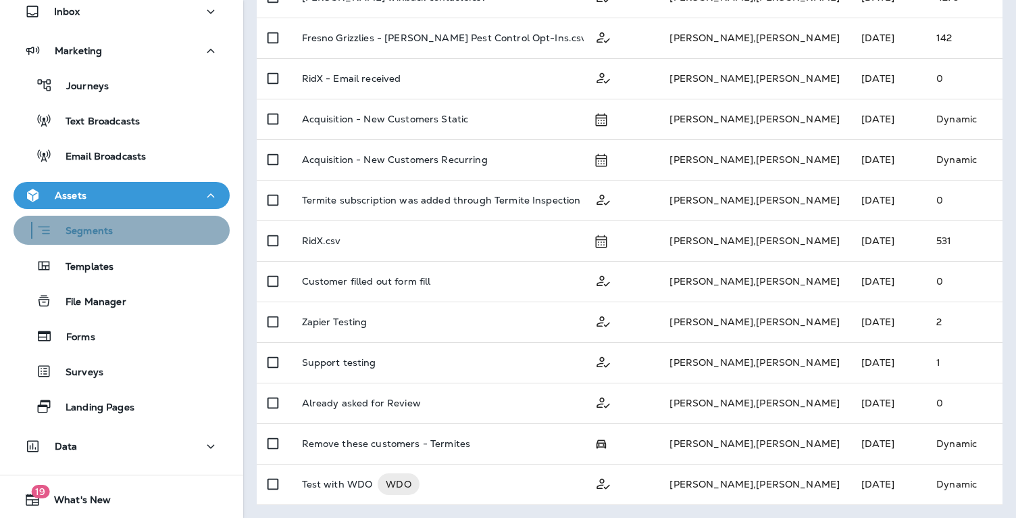
click at [107, 233] on p "Segments" at bounding box center [82, 232] width 61 height 14
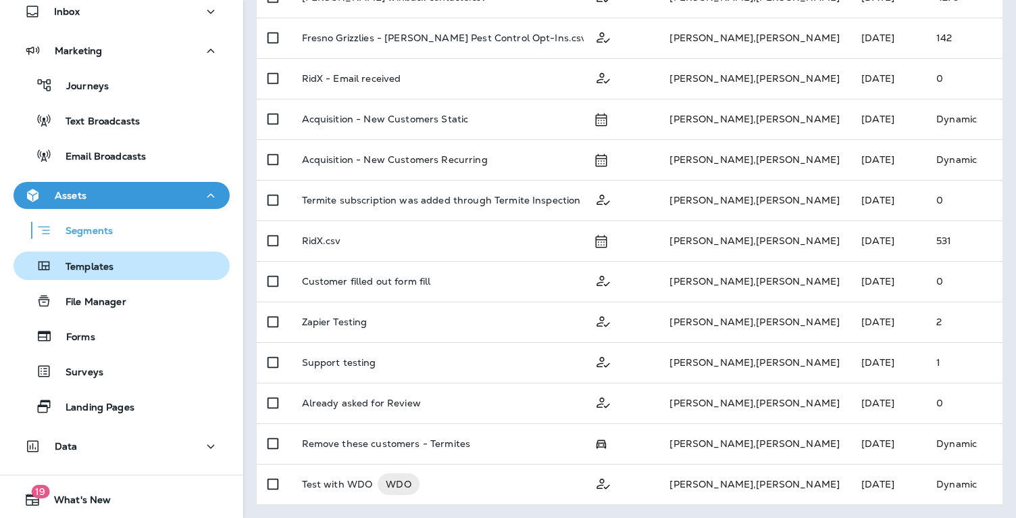
click at [99, 266] on p "Templates" at bounding box center [82, 267] width 61 height 13
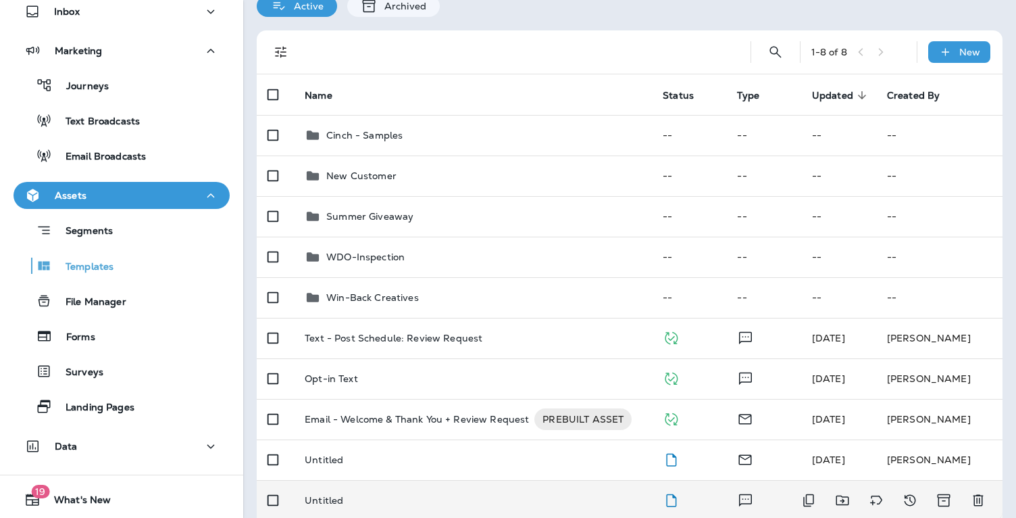
scroll to position [91, 0]
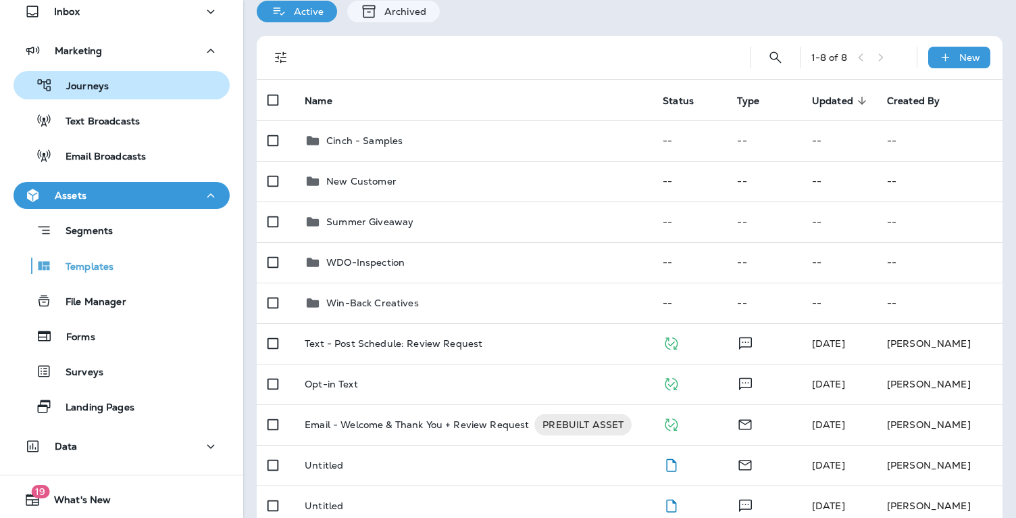
click at [104, 84] on p "Journeys" at bounding box center [81, 86] width 56 height 13
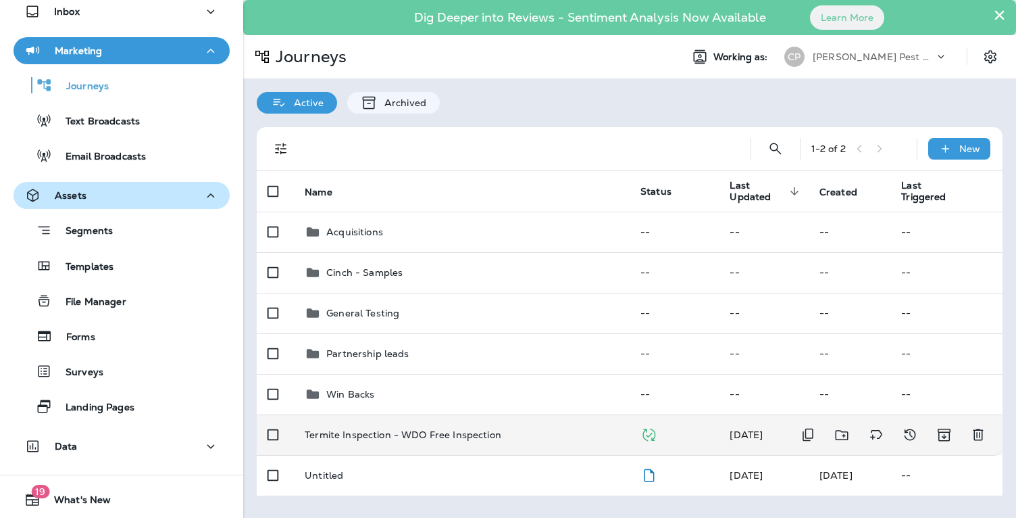
click at [428, 436] on p "Termite Inspection - WDO Free Inspection" at bounding box center [403, 434] width 197 height 11
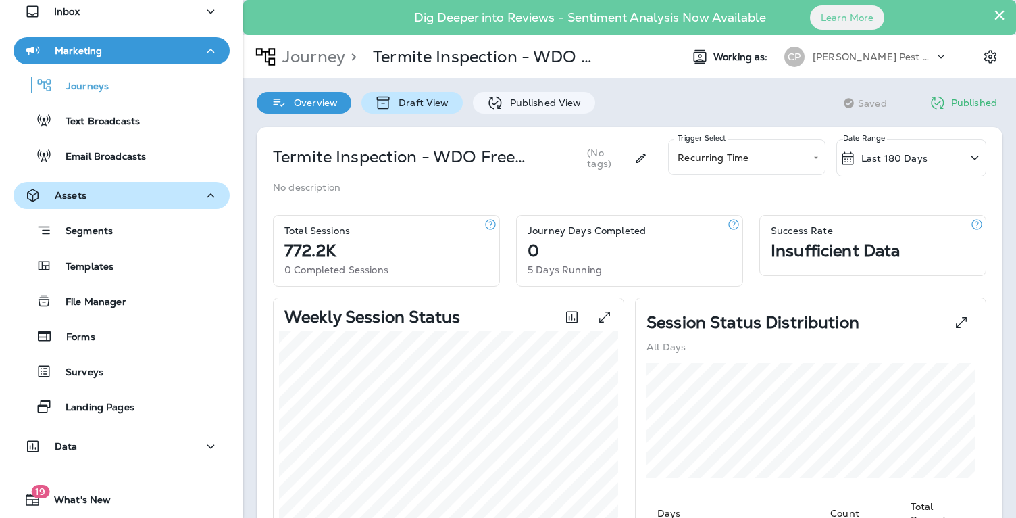
click at [434, 103] on p "Draft View" at bounding box center [420, 102] width 57 height 11
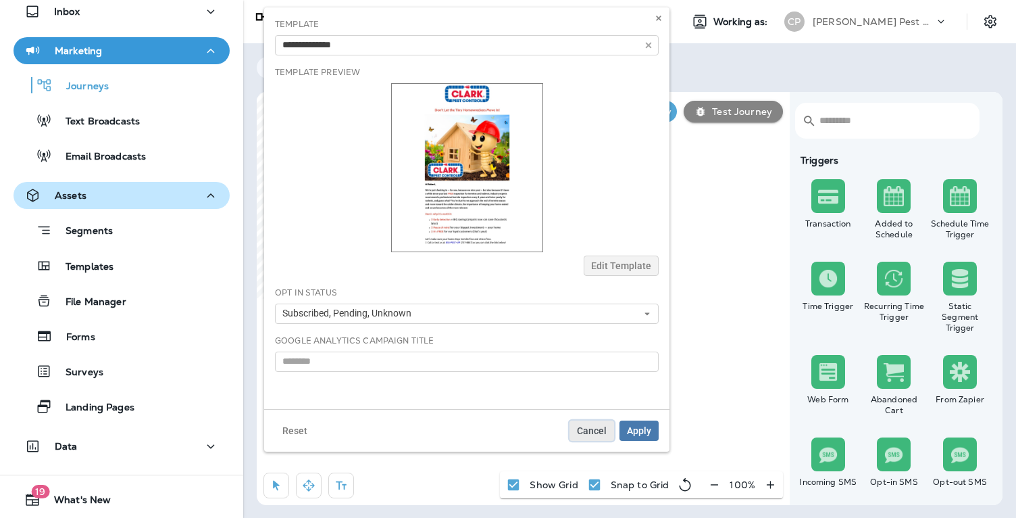
click at [593, 432] on span "Cancel" at bounding box center [592, 430] width 30 height 9
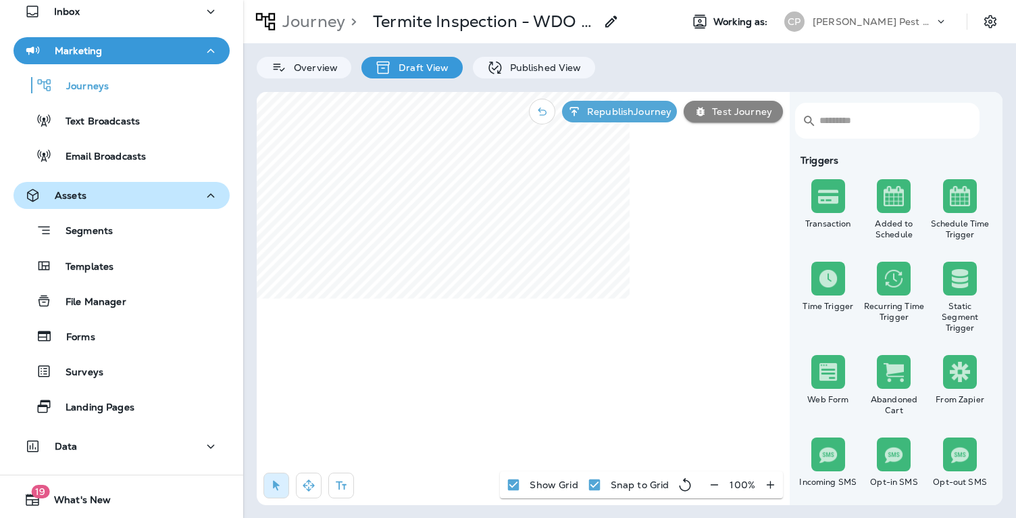
click at [719, 482] on icon "button" at bounding box center [714, 485] width 14 height 14
click at [719, 482] on icon "button" at bounding box center [720, 485] width 14 height 14
click at [308, 481] on icon "button" at bounding box center [308, 484] width 11 height 11
click at [632, 479] on div "​ ​ Triggers Transaction Added to Schedule Schedule Time Trigger Time Trigger R…" at bounding box center [630, 298] width 746 height 413
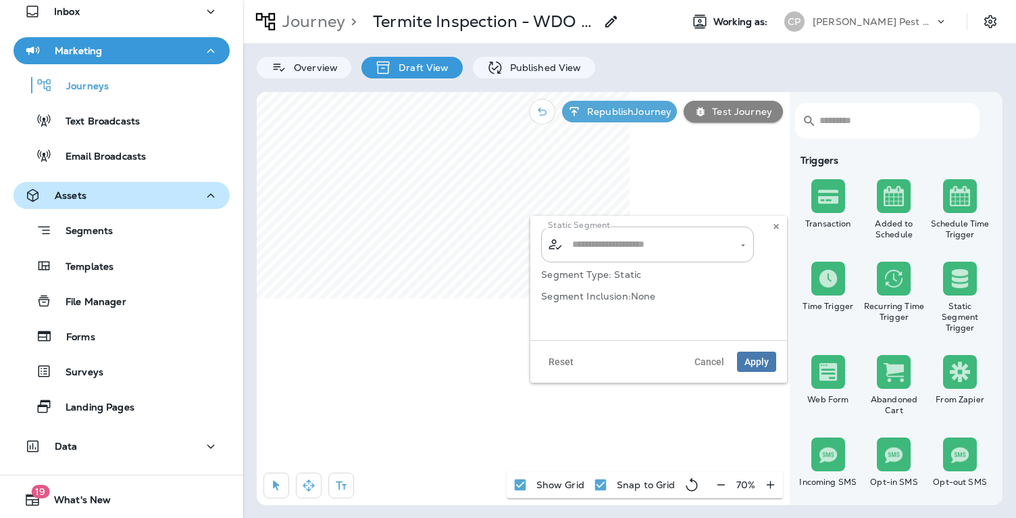
type input "**********"
click at [716, 363] on span "Cancel" at bounding box center [710, 361] width 30 height 9
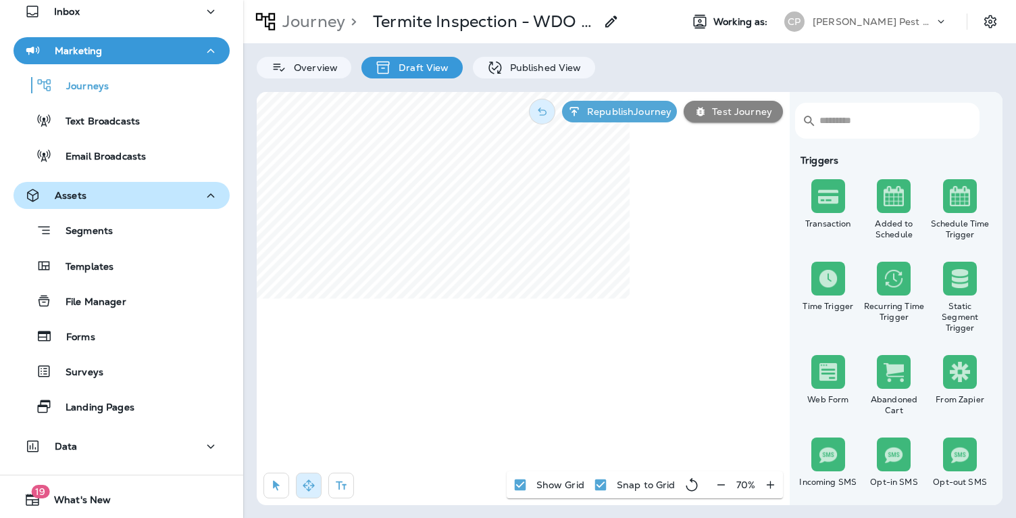
click at [547, 123] on div "​ ​ Triggers Transaction Added to Schedule Schedule Time Trigger Time Trigger R…" at bounding box center [630, 298] width 746 height 413
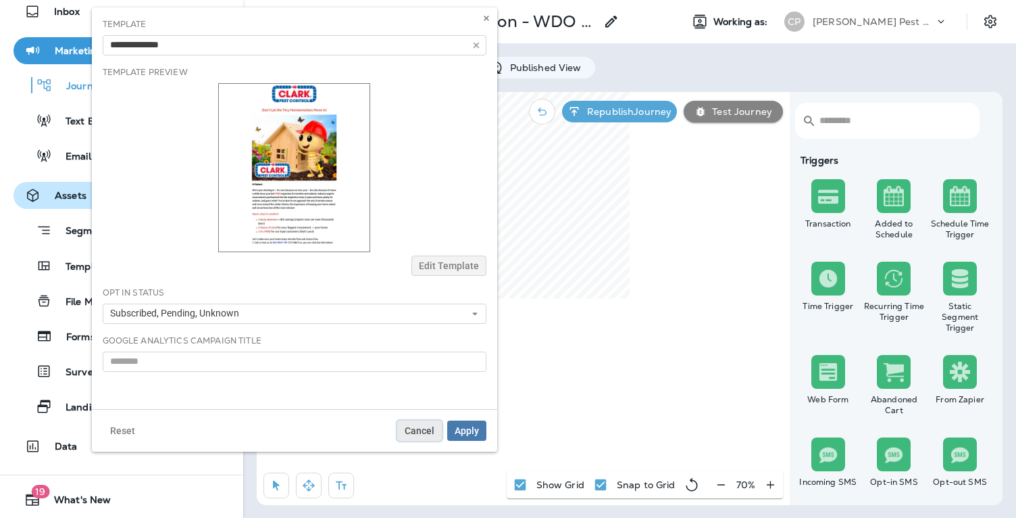
click at [422, 431] on span "Cancel" at bounding box center [420, 430] width 30 height 9
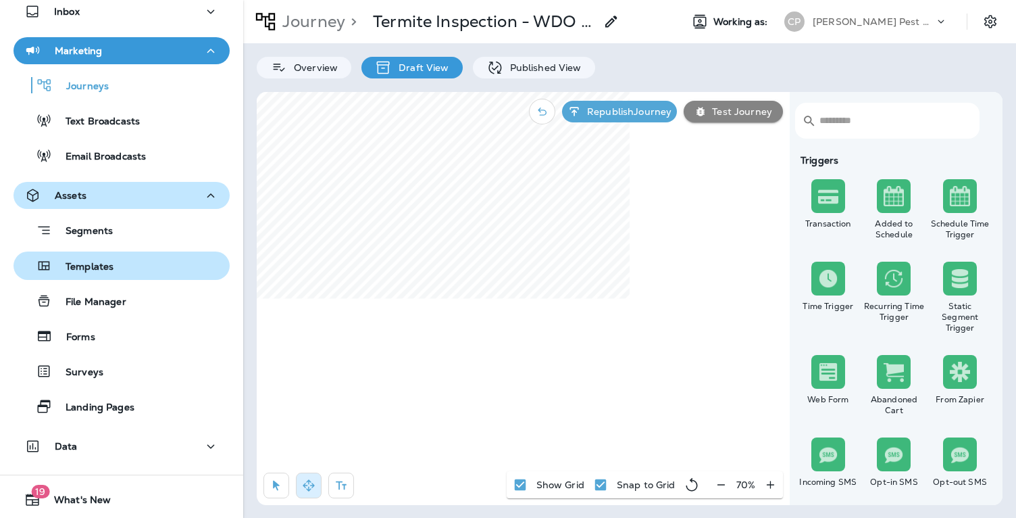
click at [106, 266] on p "Templates" at bounding box center [82, 267] width 61 height 13
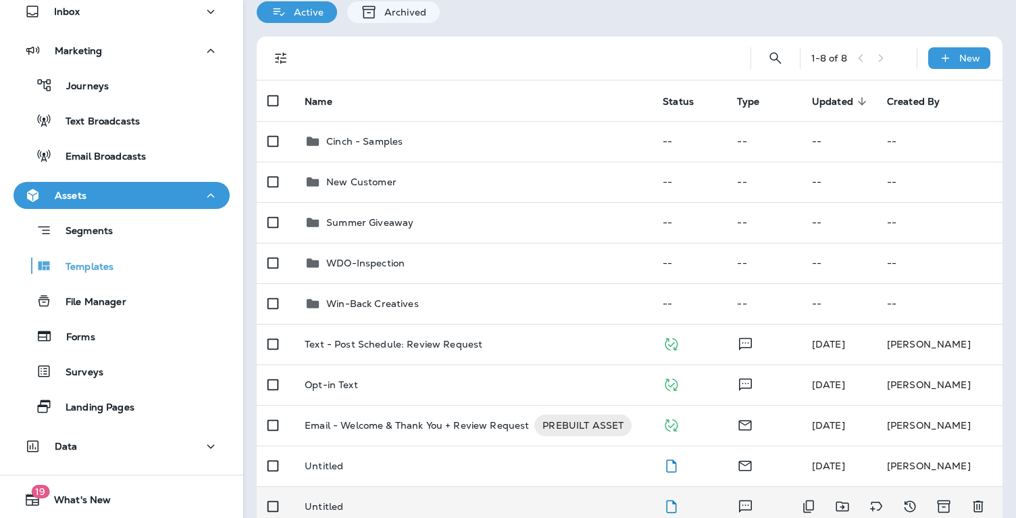
scroll to position [88, 0]
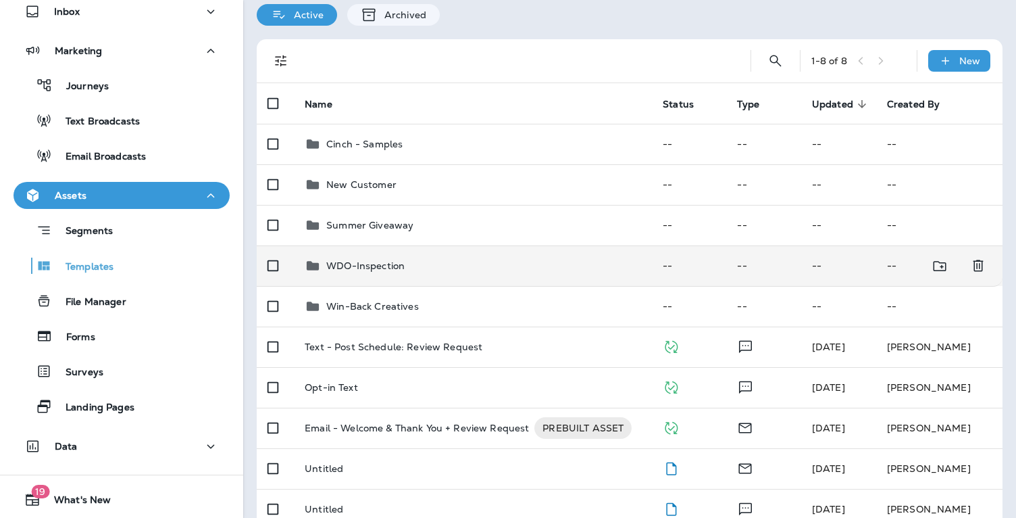
click at [375, 266] on p "WDO-Inspection" at bounding box center [365, 265] width 78 height 11
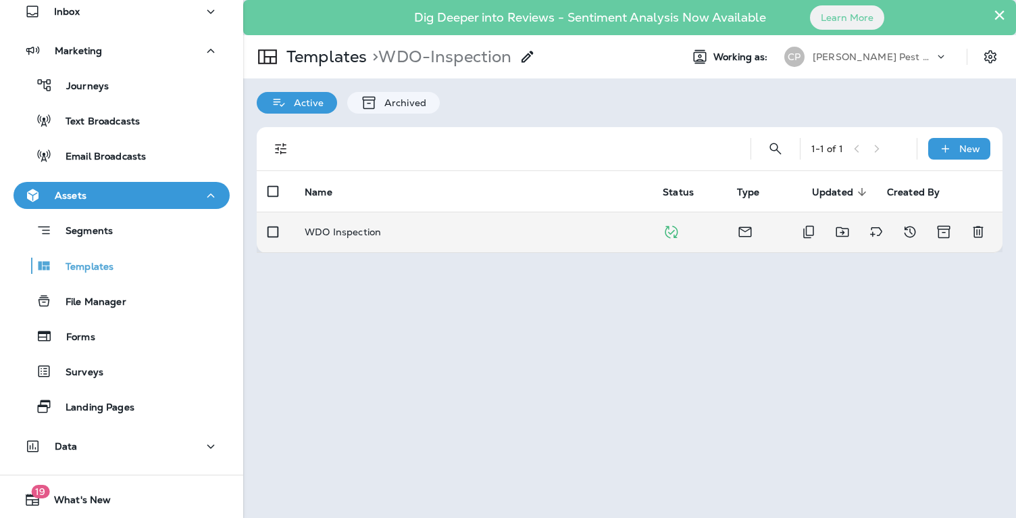
click at [365, 230] on p "WDO Inspection" at bounding box center [343, 231] width 76 height 11
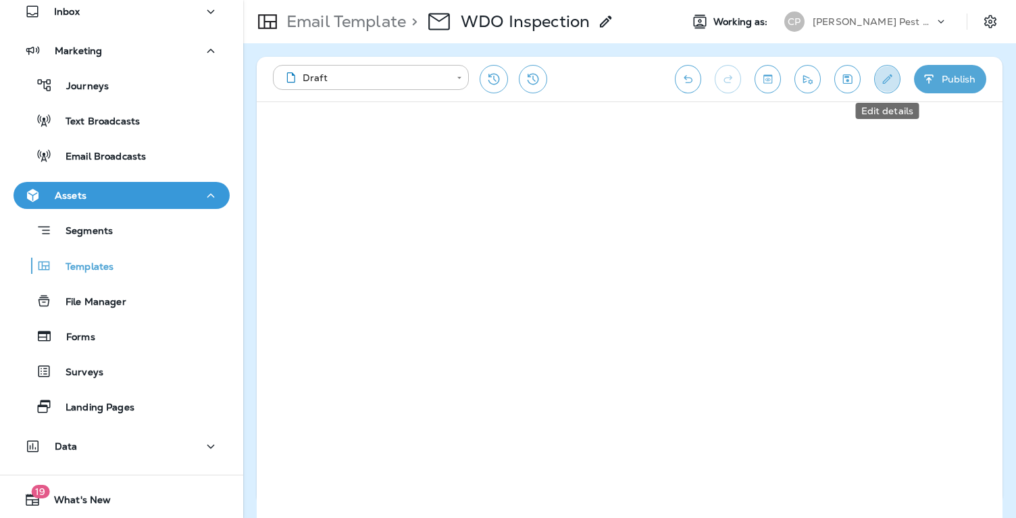
click at [880, 81] on button "Edit details" at bounding box center [887, 79] width 26 height 28
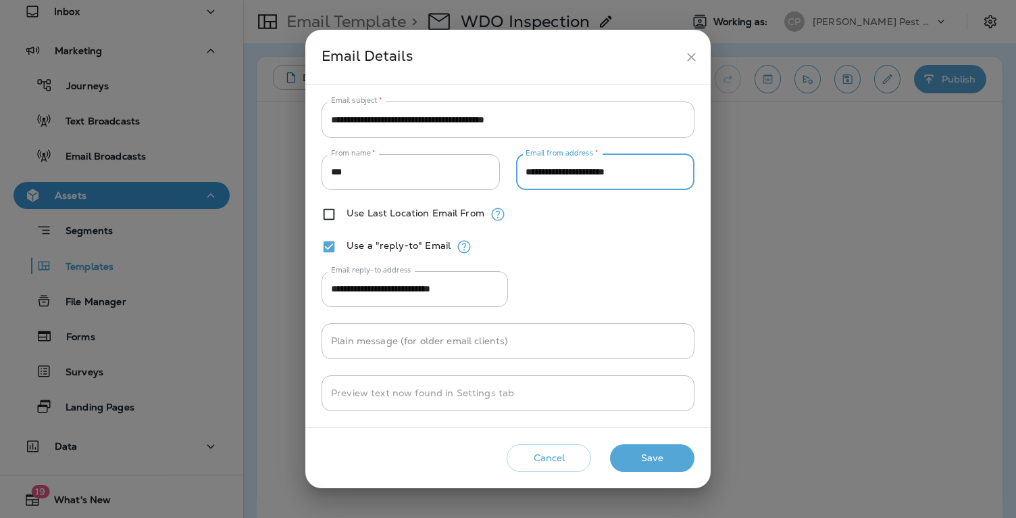
drag, startPoint x: 573, startPoint y: 173, endPoint x: 526, endPoint y: 176, distance: 46.7
click at [526, 176] on input "**********" at bounding box center [605, 172] width 178 height 36
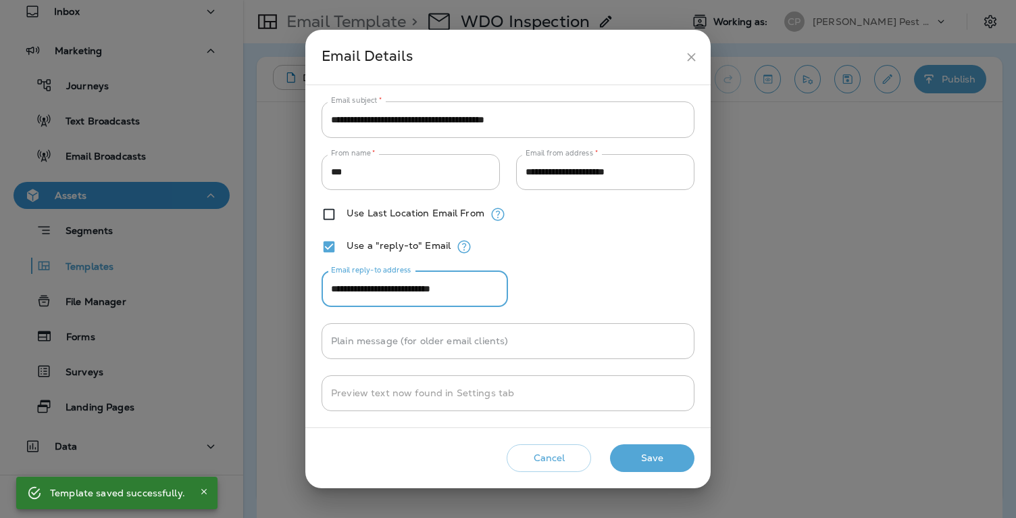
drag, startPoint x: 491, startPoint y: 291, endPoint x: 324, endPoint y: 290, distance: 166.2
click at [324, 290] on input "**********" at bounding box center [415, 289] width 186 height 36
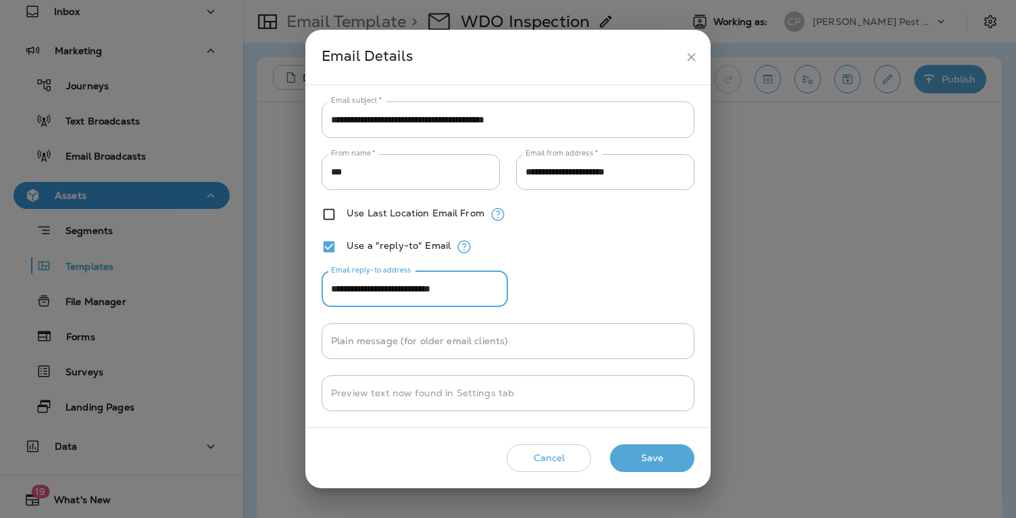
click at [645, 288] on div "**********" at bounding box center [508, 255] width 373 height 309
click at [654, 458] on button "Save" at bounding box center [652, 458] width 84 height 28
